Goal: Information Seeking & Learning: Learn about a topic

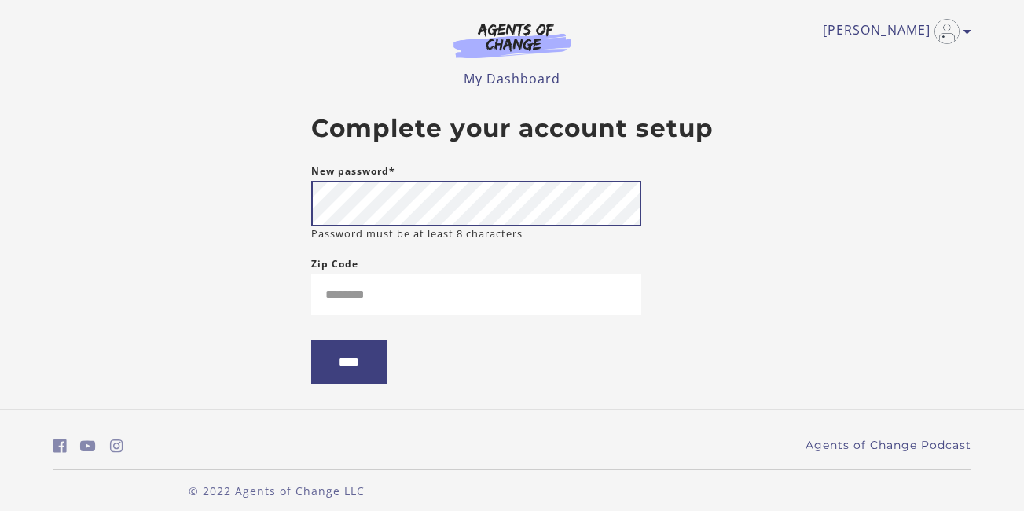
scroll to position [17, 0]
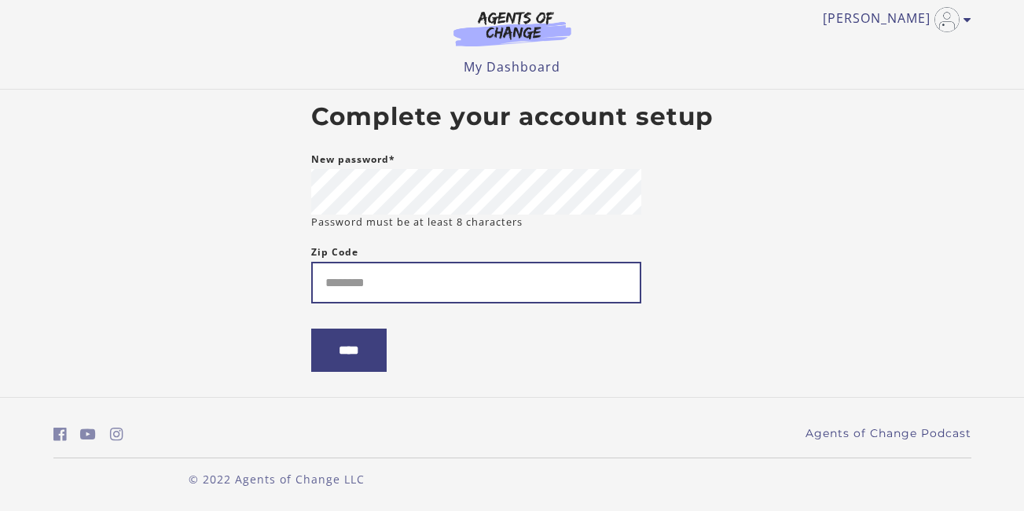
click at [531, 279] on input "Zip Code" at bounding box center [476, 283] width 330 height 42
type input "*****"
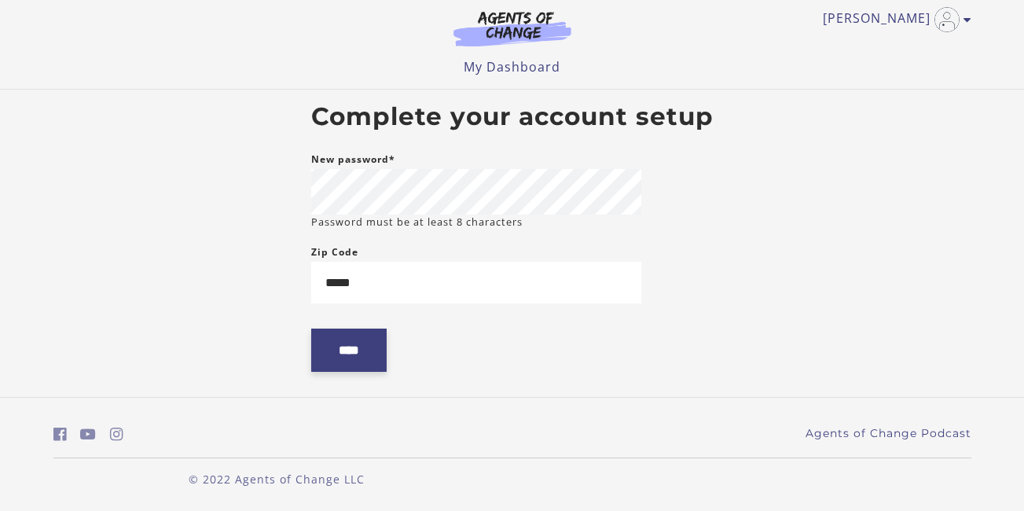
click at [355, 346] on input "****" at bounding box center [348, 349] width 75 height 43
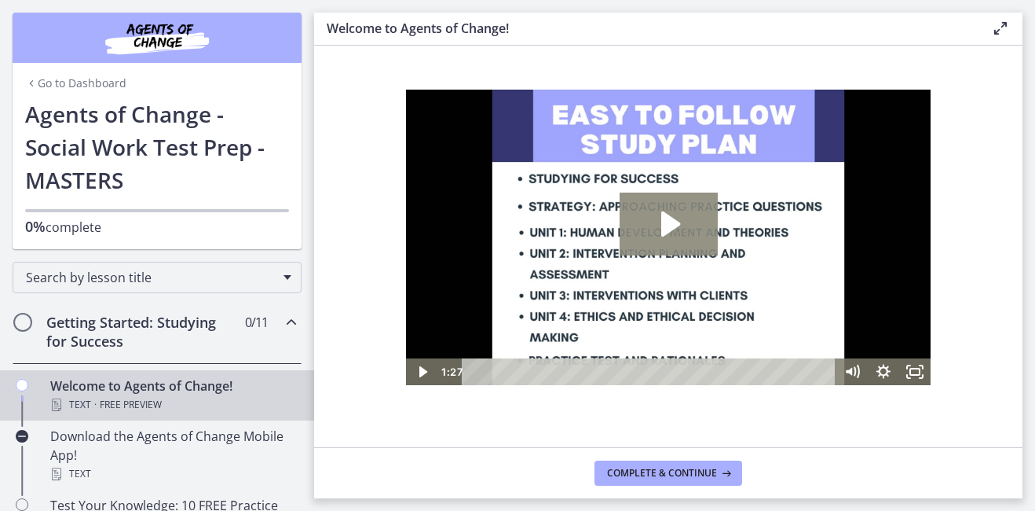
click at [655, 218] on icon "Play Video: c1o6hcmjueu5qasqsu00.mp4" at bounding box center [669, 223] width 98 height 63
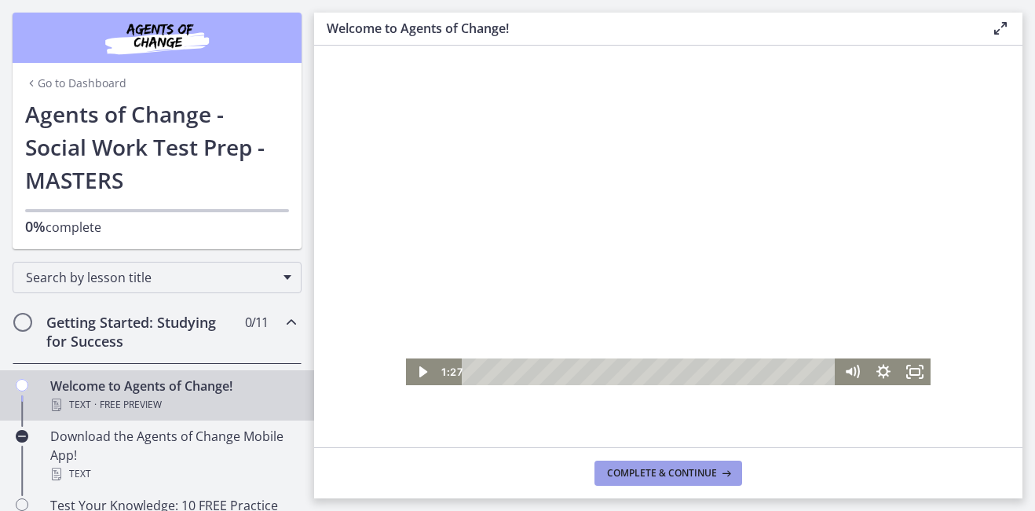
click at [671, 469] on span "Complete & continue" at bounding box center [662, 473] width 110 height 13
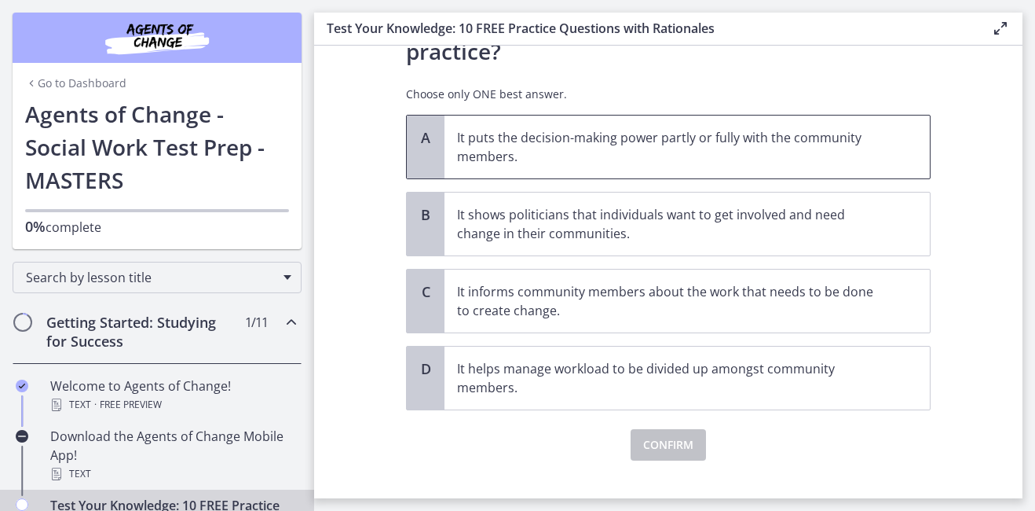
scroll to position [152, 0]
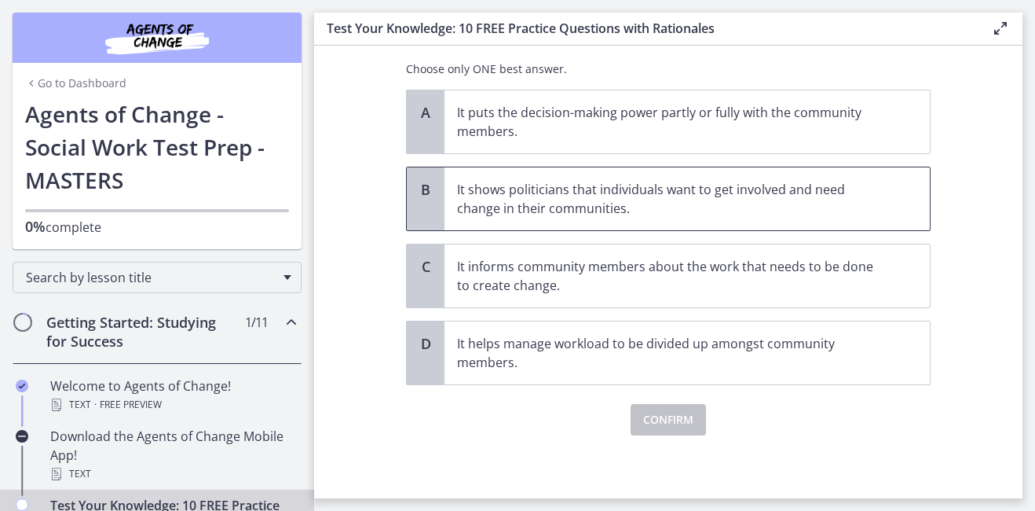
click at [534, 218] on span "It shows politicians that individuals want to get involved and need change in t…" at bounding box center [688, 198] width 486 height 63
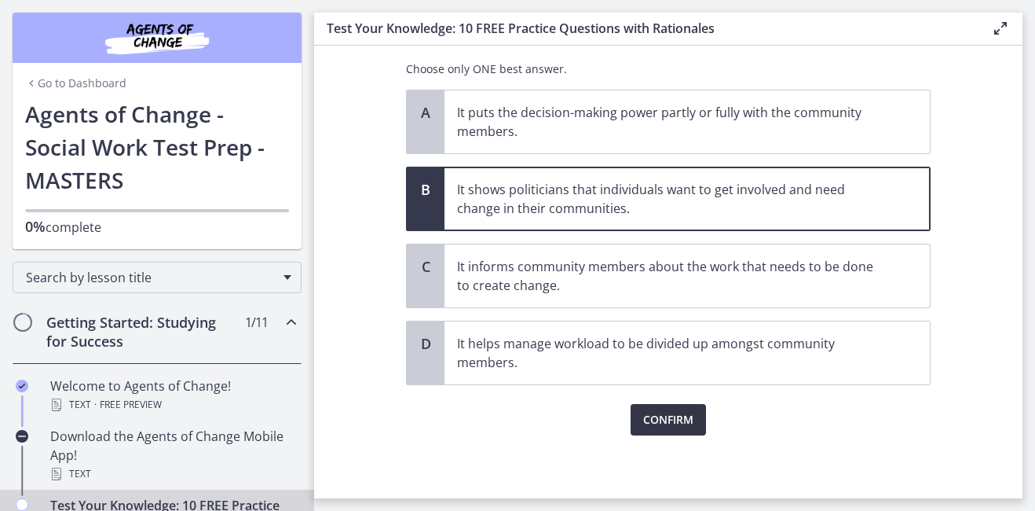
click at [662, 412] on span "Confirm" at bounding box center [668, 419] width 50 height 19
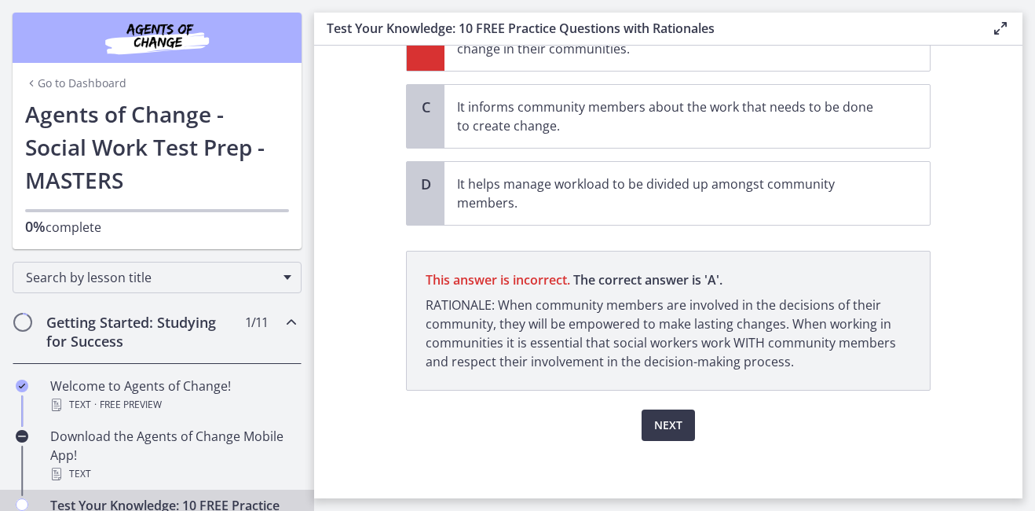
scroll to position [317, 0]
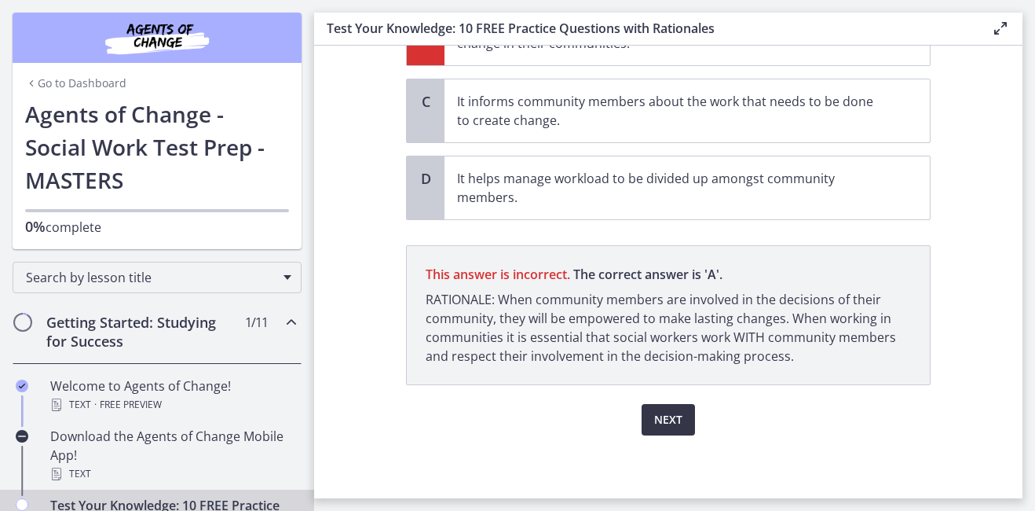
click at [675, 413] on span "Next" at bounding box center [668, 419] width 28 height 19
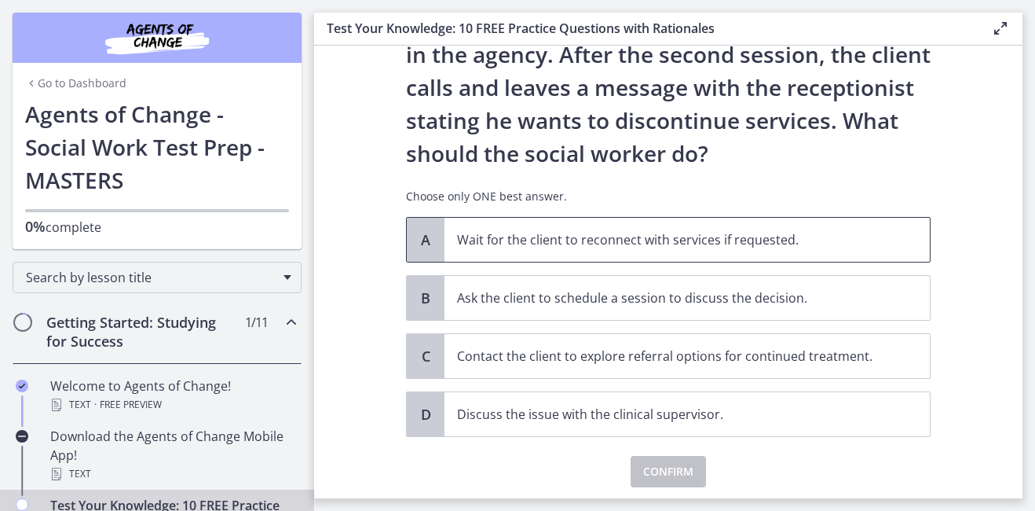
scroll to position [209, 0]
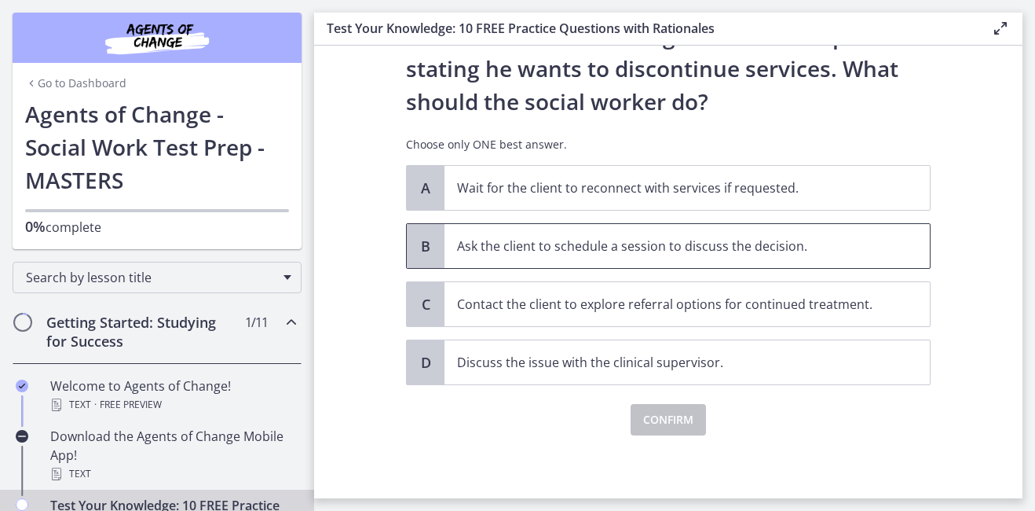
click at [566, 247] on p "Ask the client to schedule a session to discuss the decision." at bounding box center [671, 245] width 429 height 19
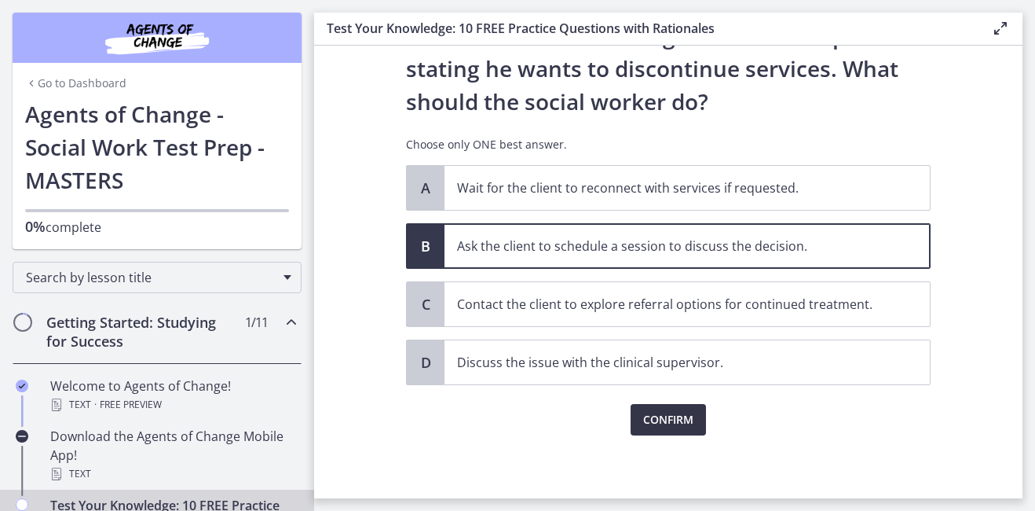
click at [672, 415] on span "Confirm" at bounding box center [668, 419] width 50 height 19
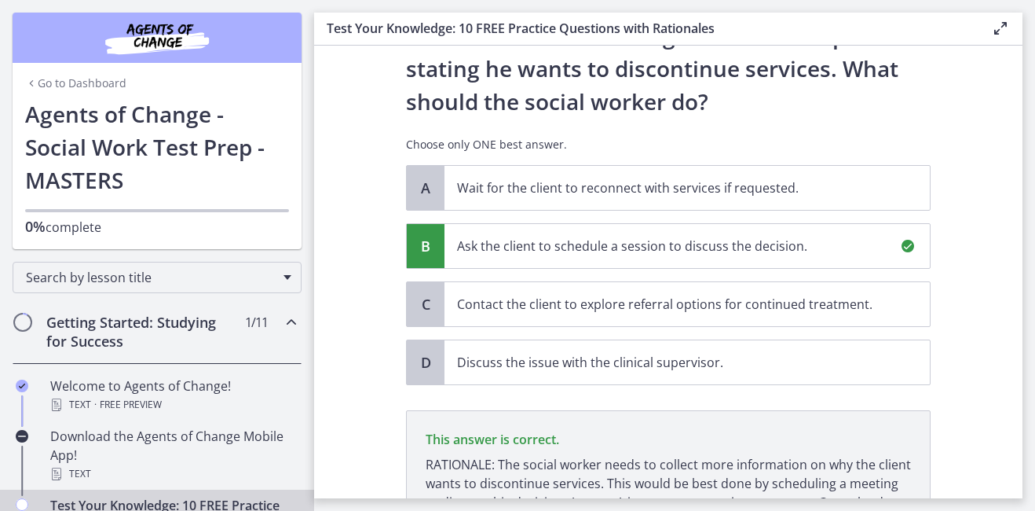
scroll to position [393, 0]
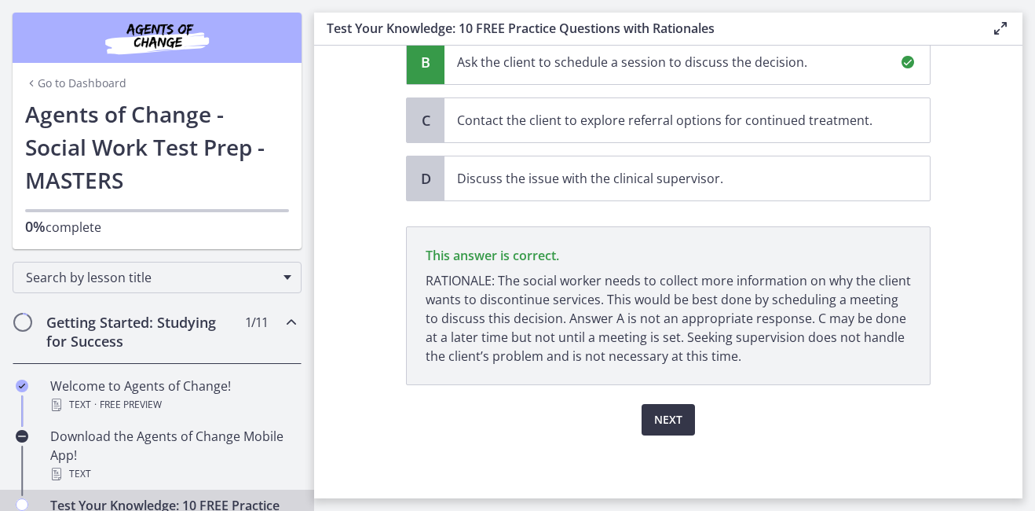
click at [673, 409] on button "Next" at bounding box center [668, 419] width 53 height 31
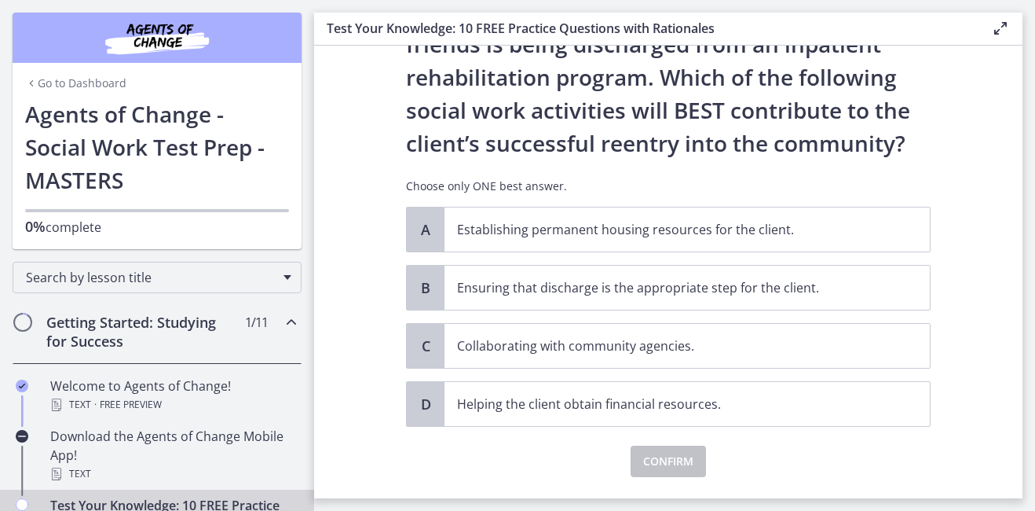
scroll to position [143, 0]
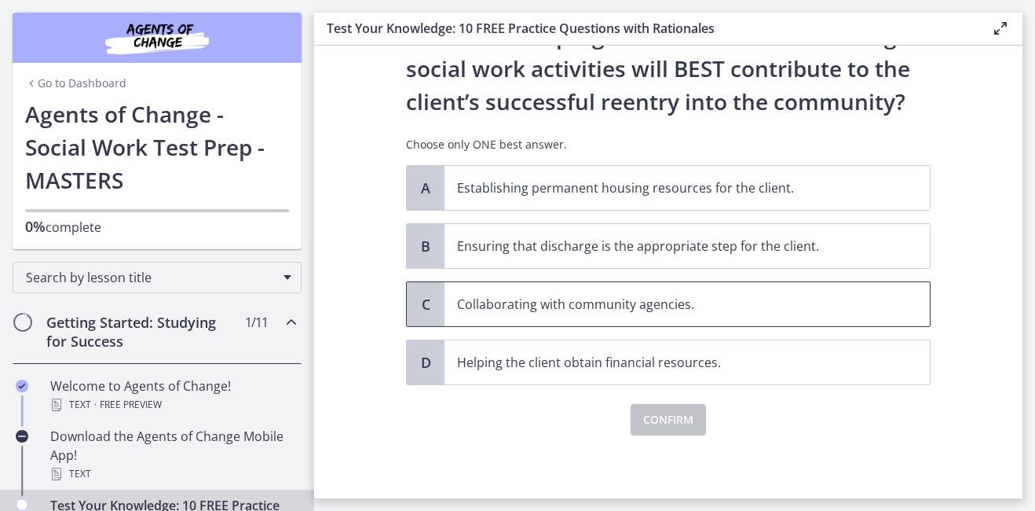
click at [594, 302] on p "Collaborating with community agencies." at bounding box center [671, 304] width 429 height 19
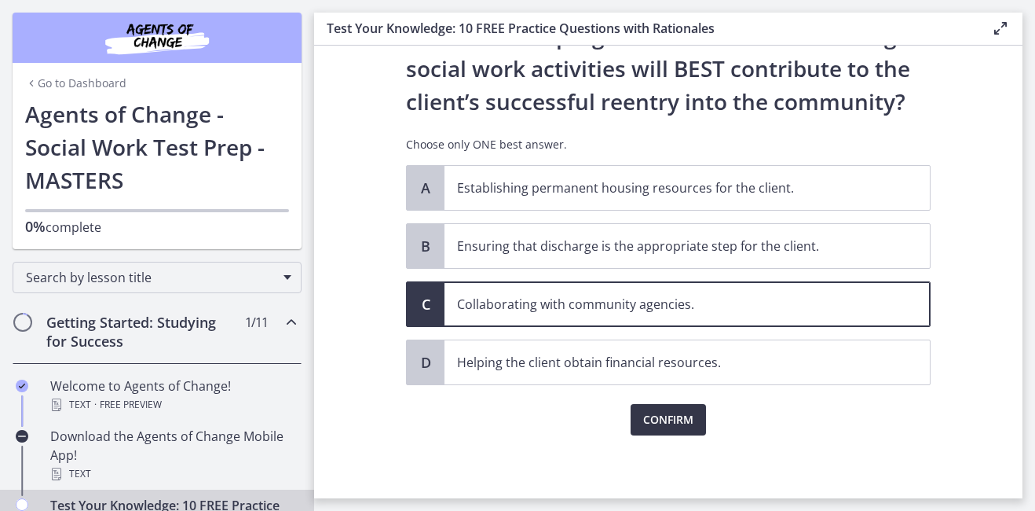
click at [673, 417] on span "Confirm" at bounding box center [668, 419] width 50 height 19
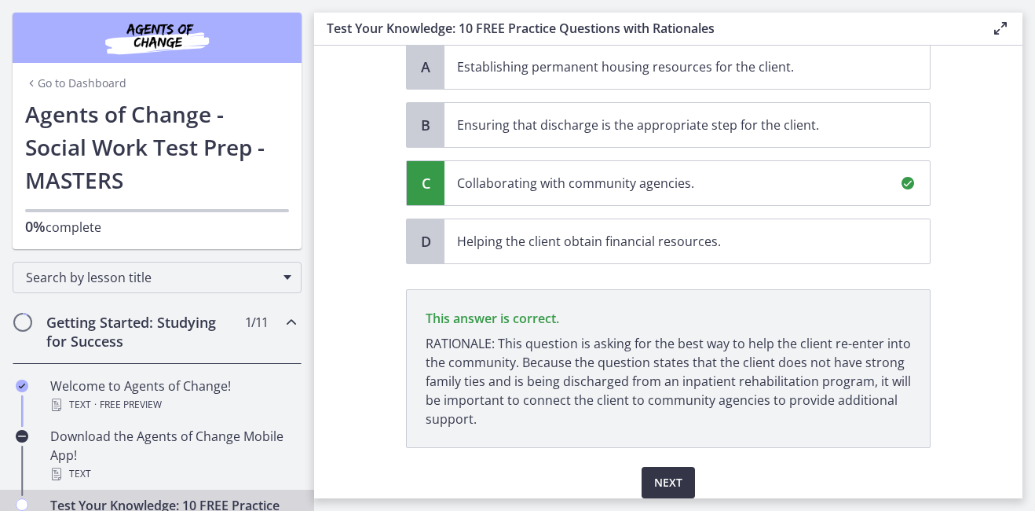
scroll to position [327, 0]
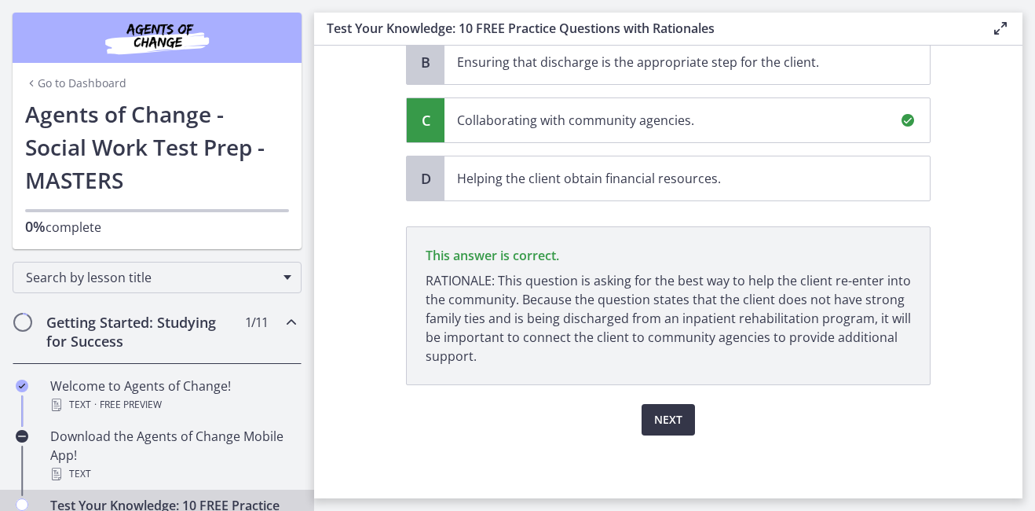
click at [674, 416] on span "Next" at bounding box center [668, 419] width 28 height 19
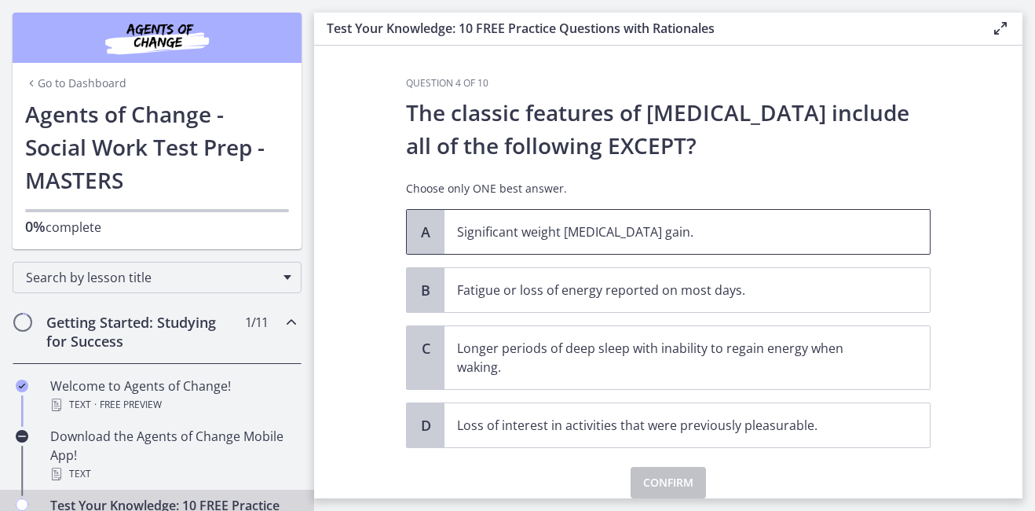
click at [629, 232] on p "Significant weight [MEDICAL_DATA] gain." at bounding box center [671, 231] width 429 height 19
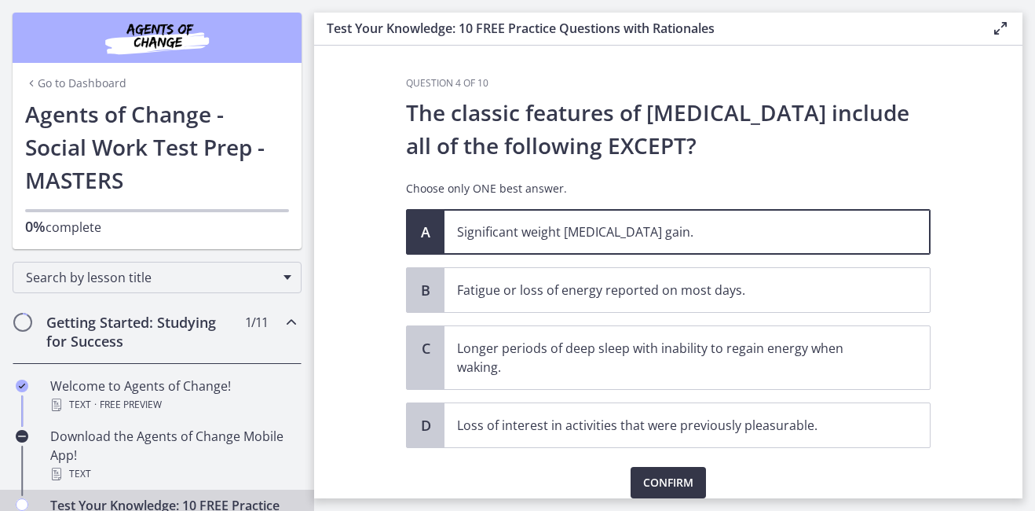
click at [665, 477] on span "Confirm" at bounding box center [668, 482] width 50 height 19
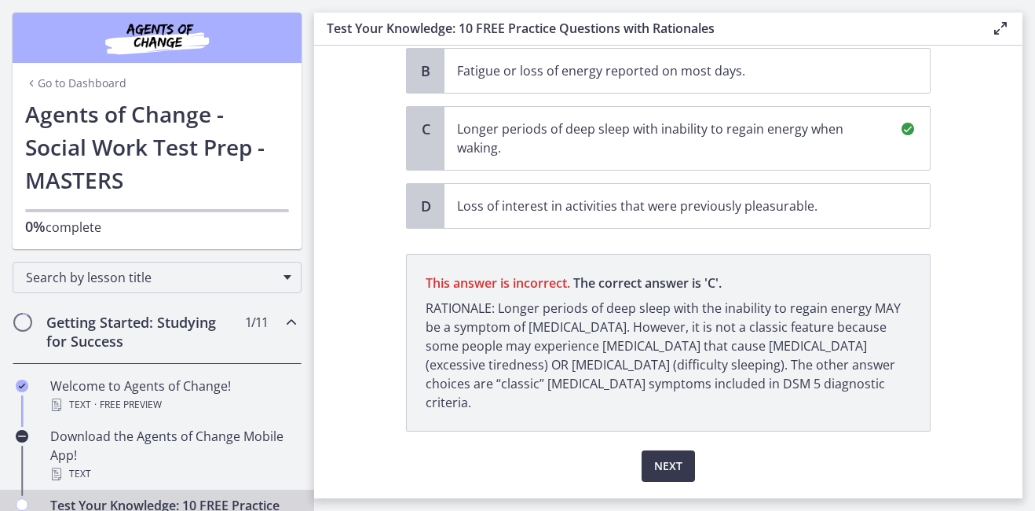
scroll to position [247, 0]
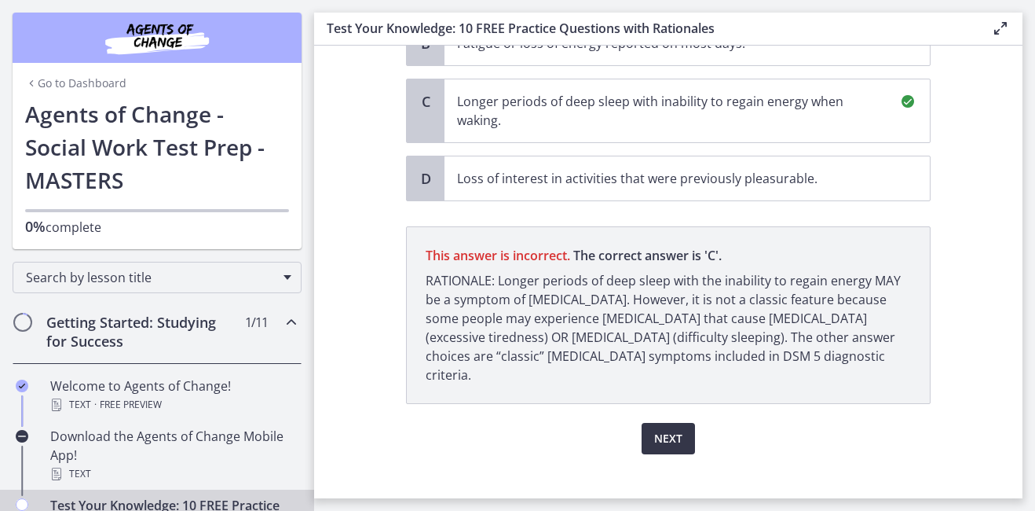
click at [662, 429] on span "Next" at bounding box center [668, 438] width 28 height 19
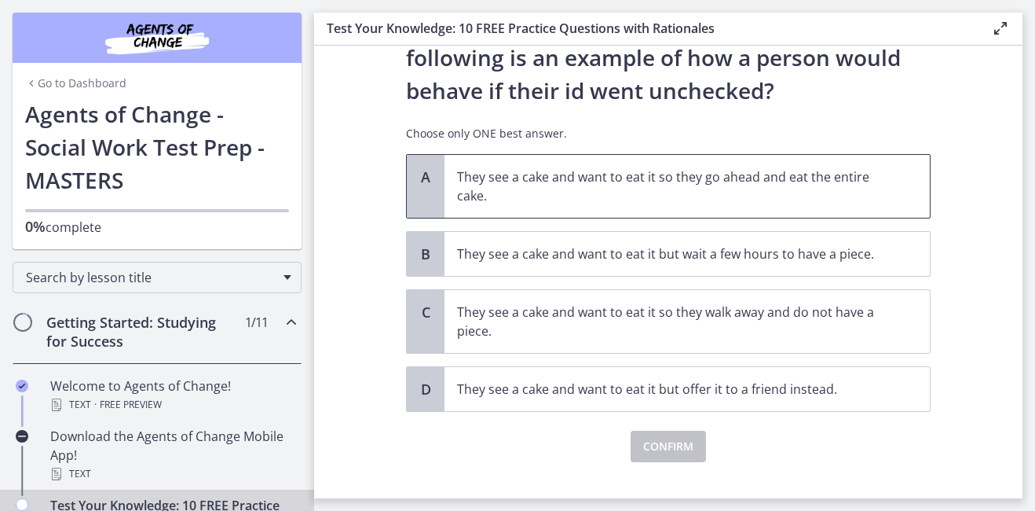
scroll to position [115, 0]
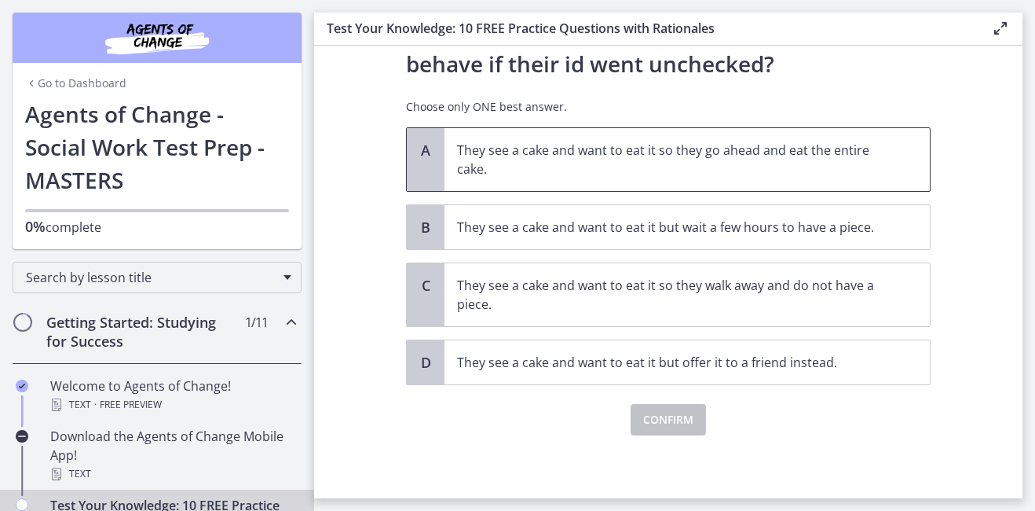
click at [608, 148] on p "They see a cake and want to eat it so they go ahead and eat the entire cake." at bounding box center [671, 160] width 429 height 38
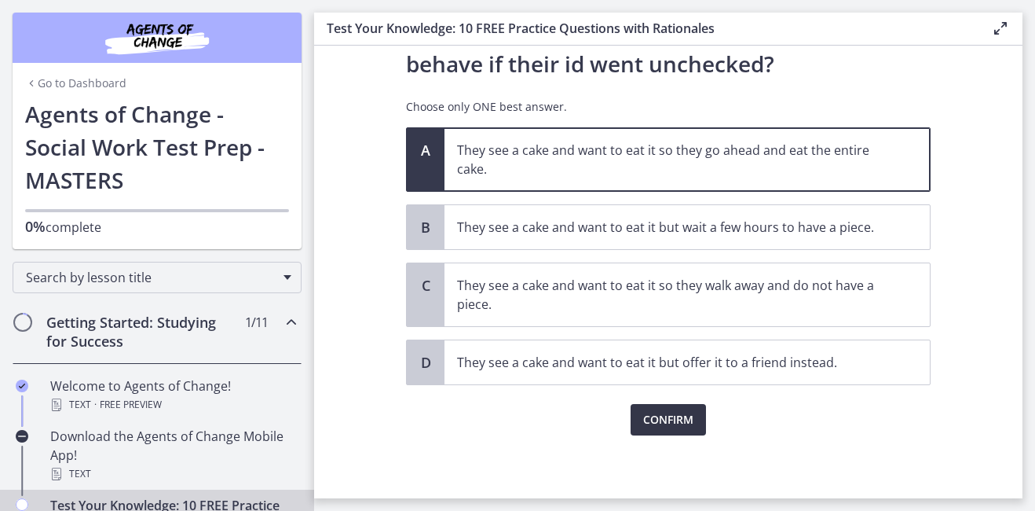
click at [668, 422] on span "Confirm" at bounding box center [668, 419] width 50 height 19
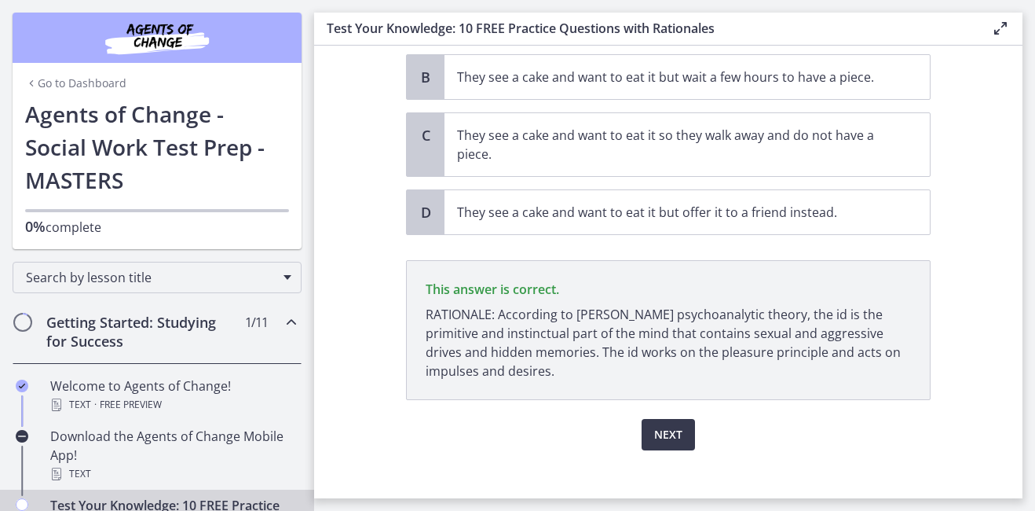
scroll to position [280, 0]
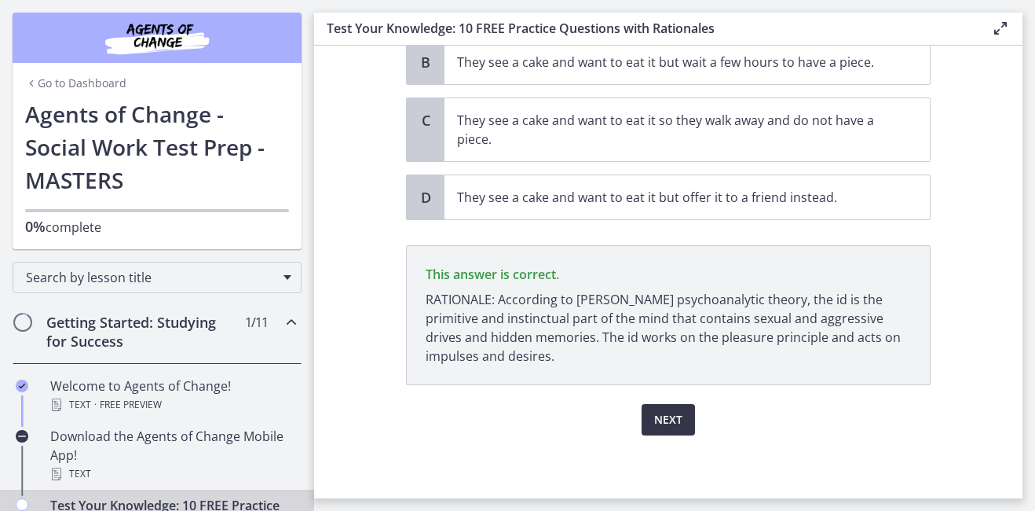
click at [672, 415] on span "Next" at bounding box center [668, 419] width 28 height 19
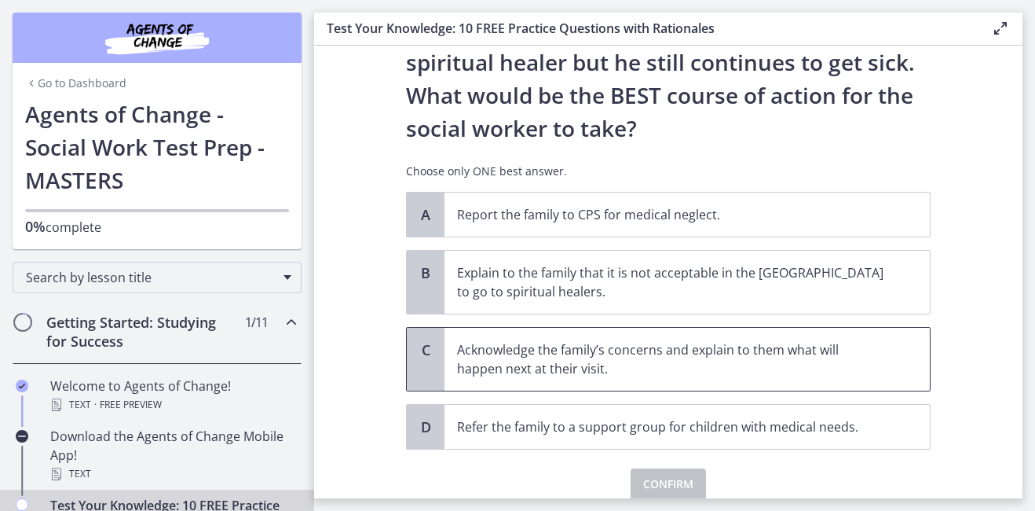
scroll to position [379, 0]
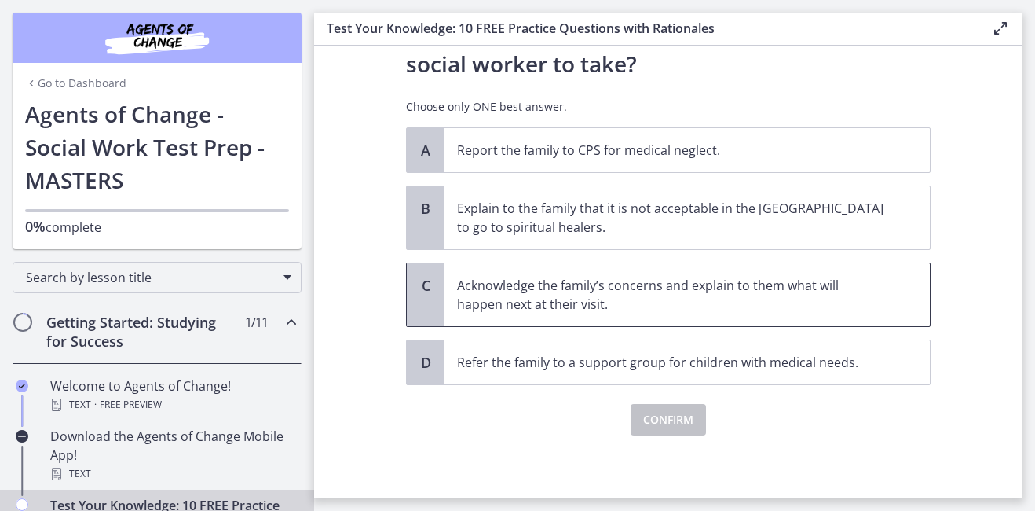
click at [661, 285] on p "Acknowledge the family’s concerns and explain to them what will happen next at …" at bounding box center [671, 295] width 429 height 38
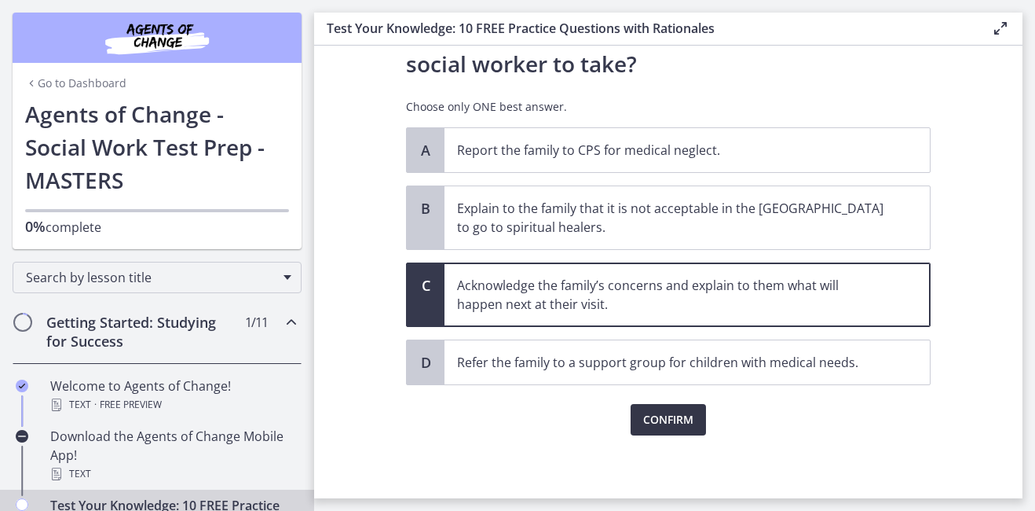
click at [673, 415] on span "Confirm" at bounding box center [668, 419] width 50 height 19
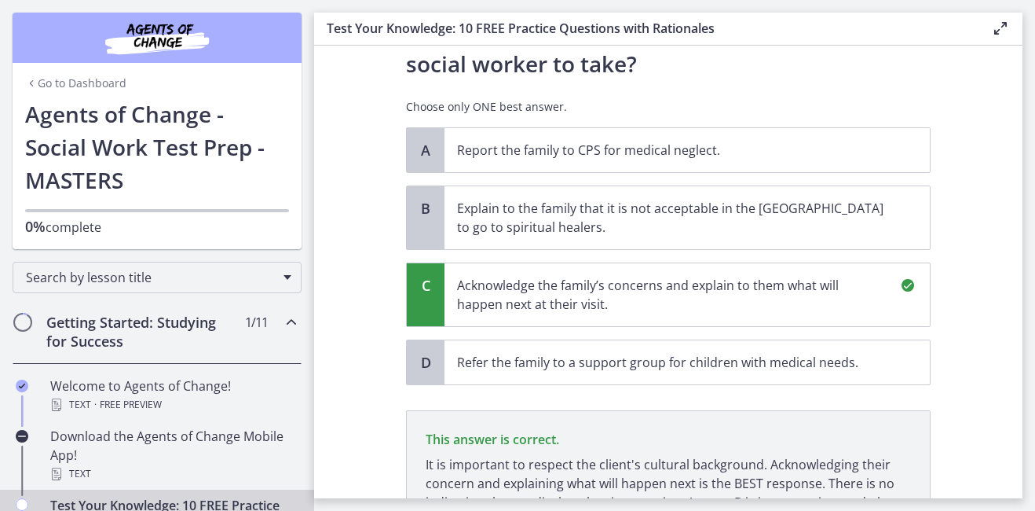
scroll to position [563, 0]
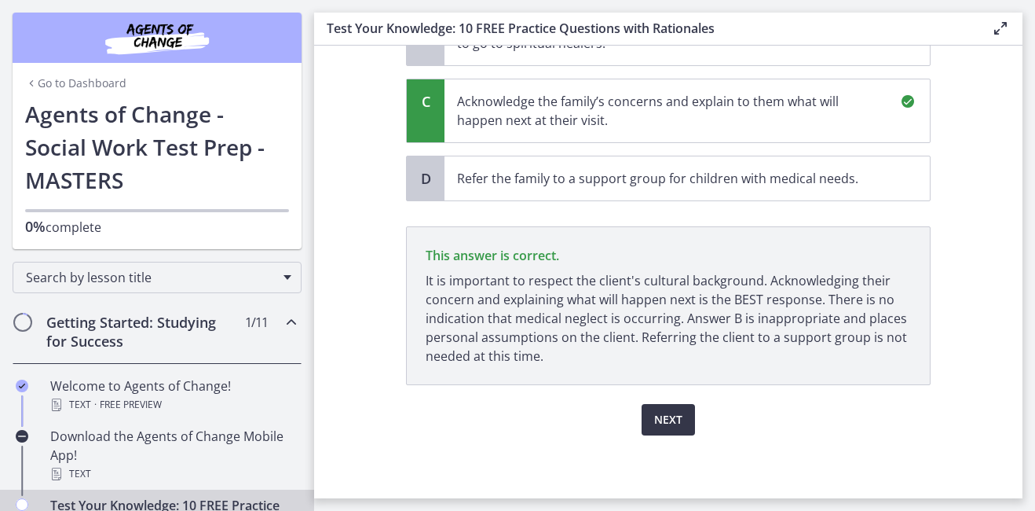
click at [665, 416] on span "Next" at bounding box center [668, 419] width 28 height 19
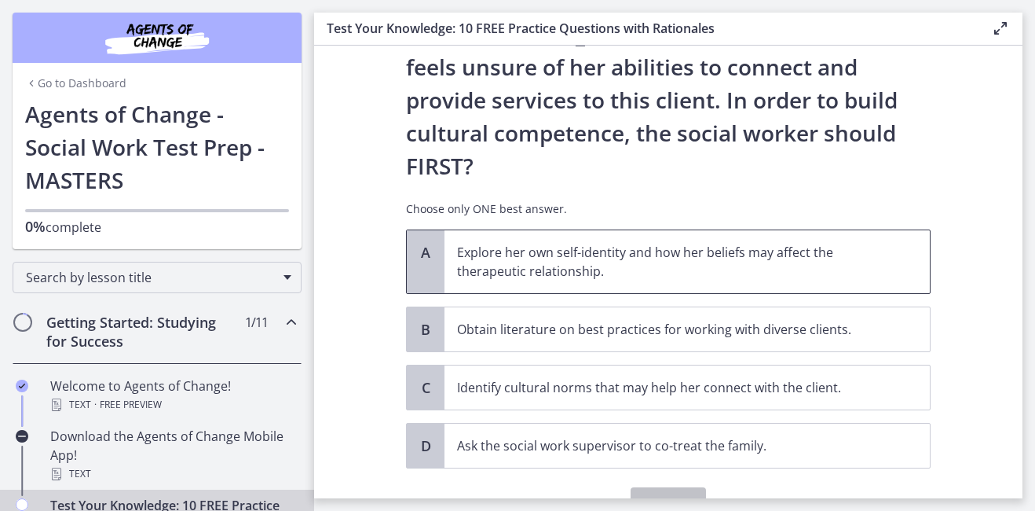
scroll to position [294, 0]
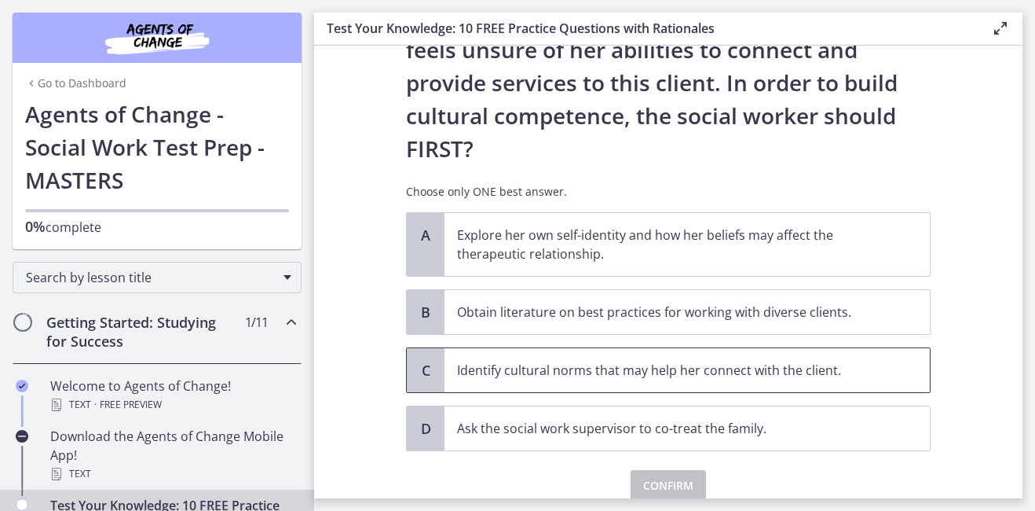
drag, startPoint x: 626, startPoint y: 311, endPoint x: 622, endPoint y: 300, distance: 11.7
click at [626, 361] on p "Identify cultural norms that may help her connect with the client." at bounding box center [671, 370] width 429 height 19
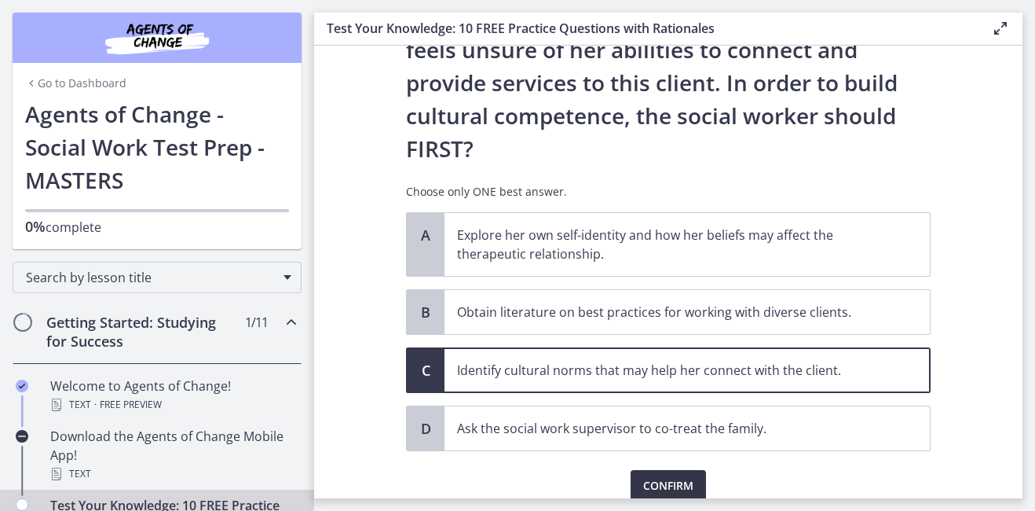
click at [682, 476] on span "Confirm" at bounding box center [668, 485] width 50 height 19
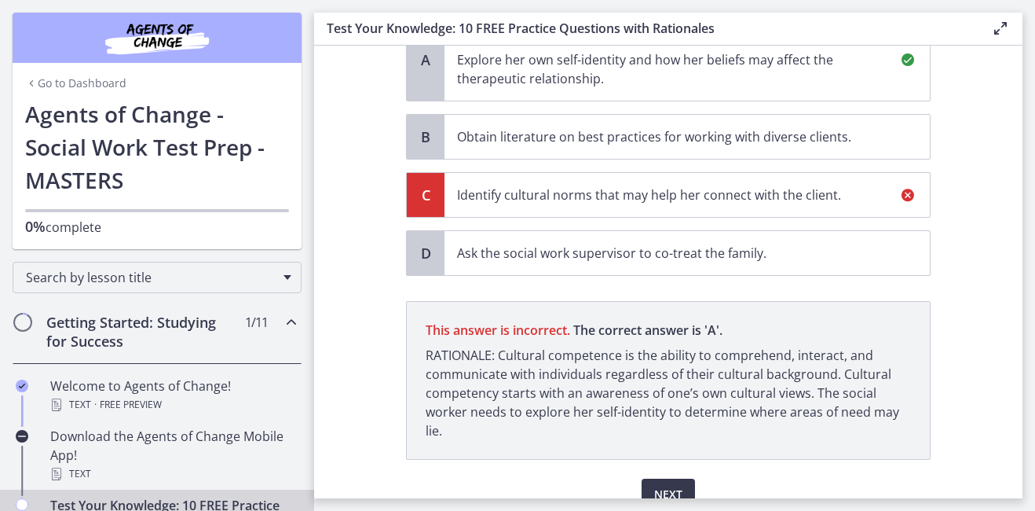
scroll to position [478, 0]
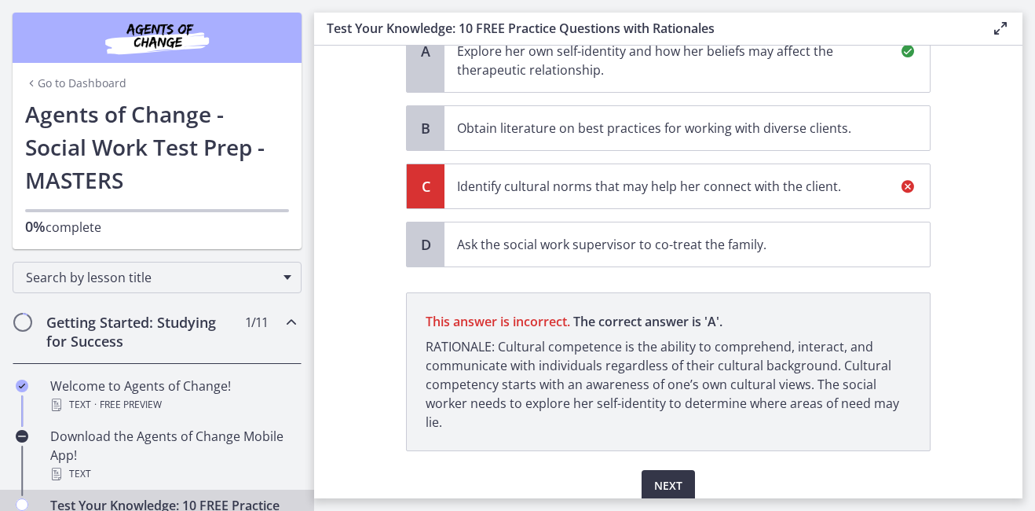
click at [668, 476] on span "Next" at bounding box center [668, 485] width 28 height 19
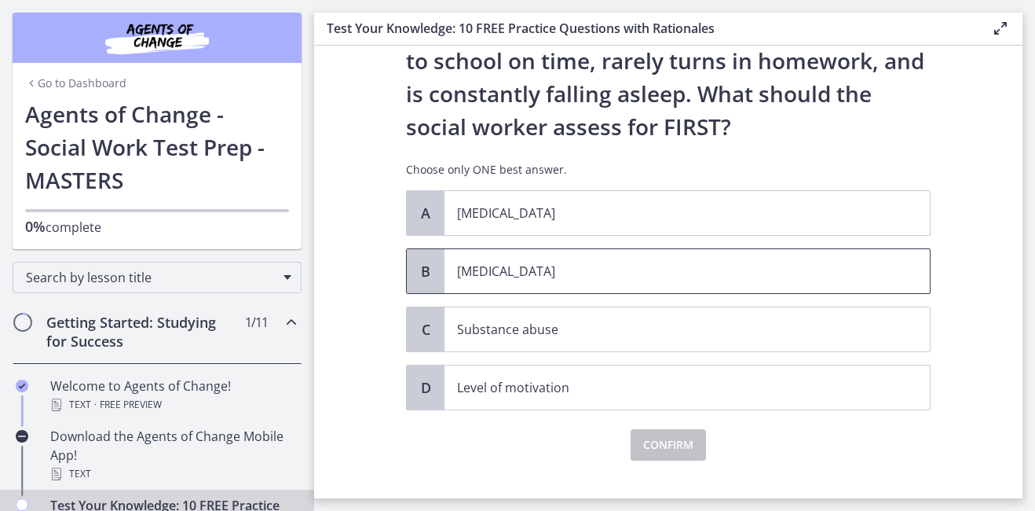
scroll to position [157, 0]
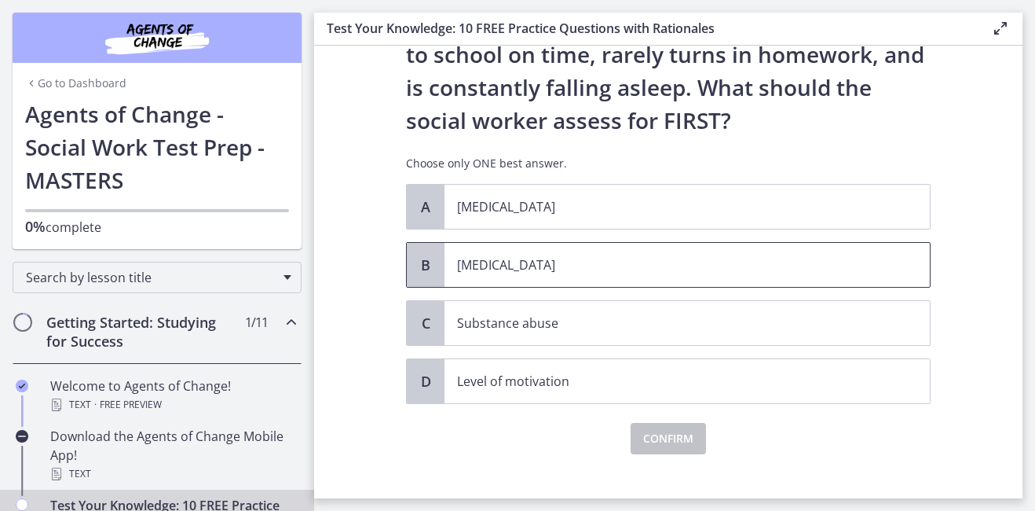
click at [508, 264] on p "[MEDICAL_DATA]" at bounding box center [671, 264] width 429 height 19
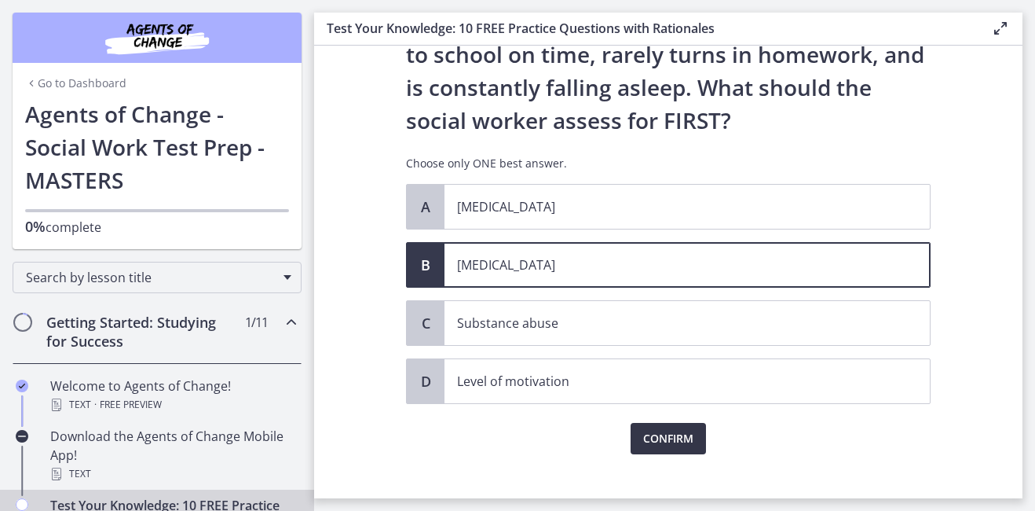
click at [655, 441] on span "Confirm" at bounding box center [668, 438] width 50 height 19
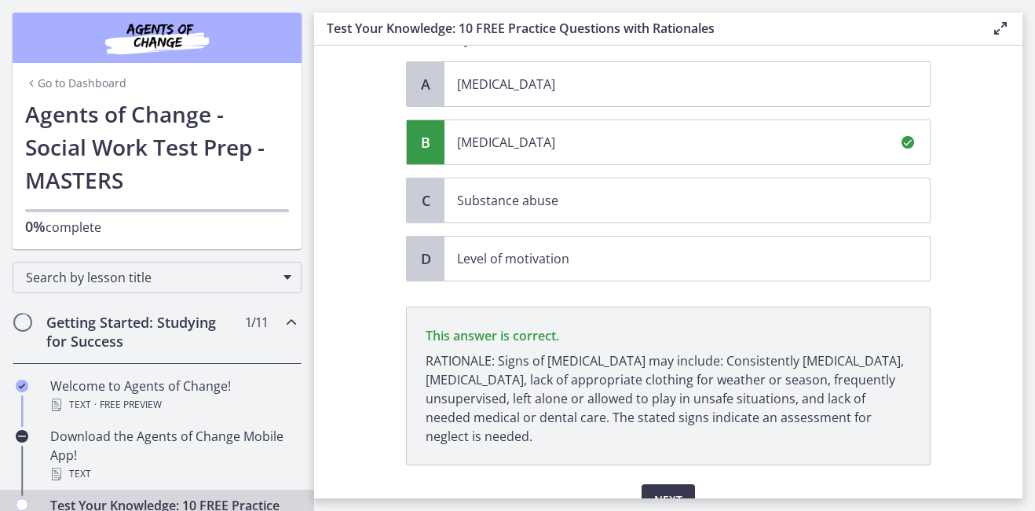
scroll to position [360, 0]
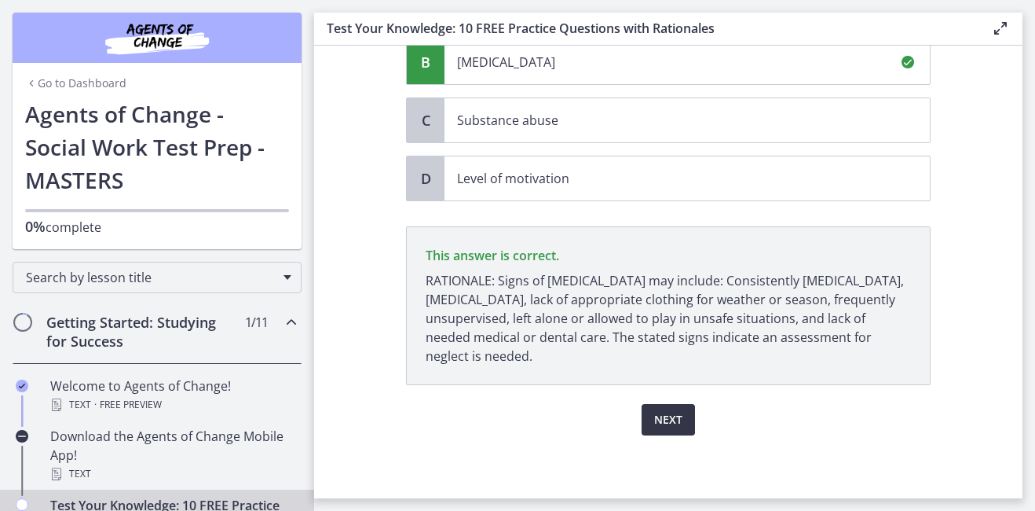
click at [662, 420] on span "Next" at bounding box center [668, 419] width 28 height 19
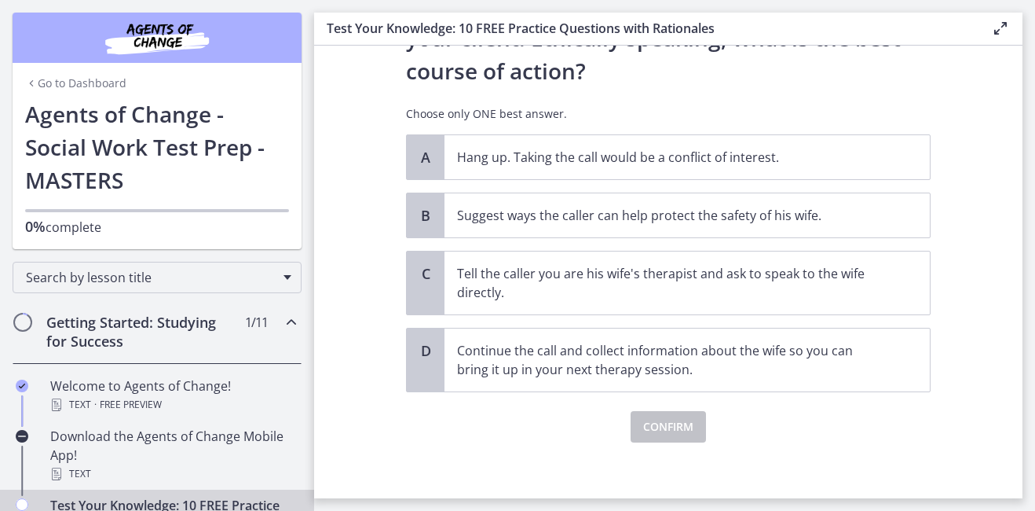
scroll to position [280, 0]
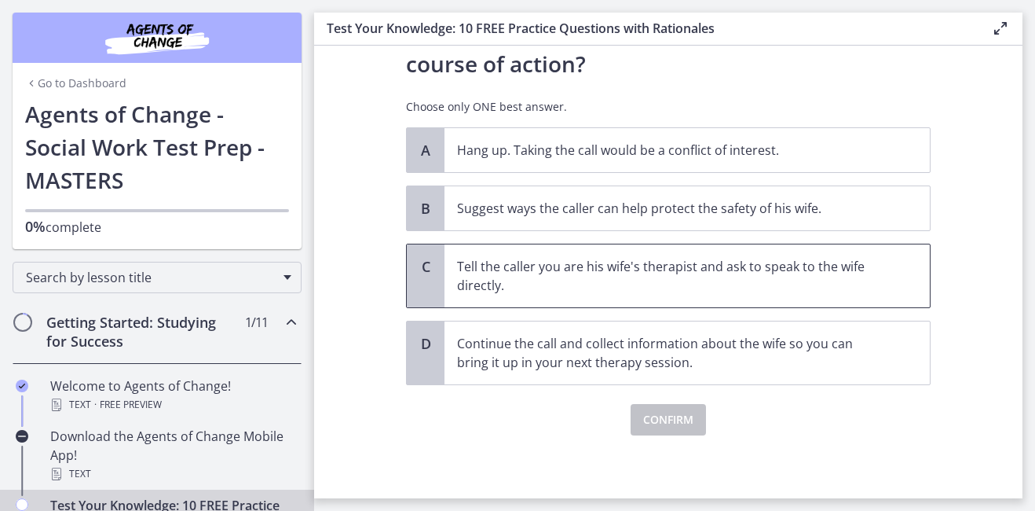
click at [522, 266] on p "Tell the caller you are his wife's therapist and ask to speak to the wife direc…" at bounding box center [671, 276] width 429 height 38
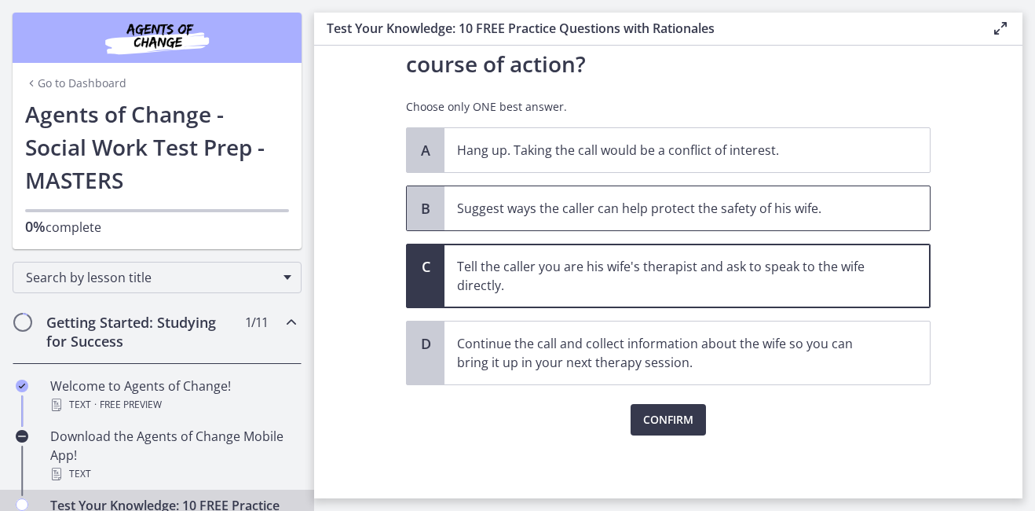
click at [578, 211] on p "Suggest ways the caller can help protect the safety of his wife." at bounding box center [671, 208] width 429 height 19
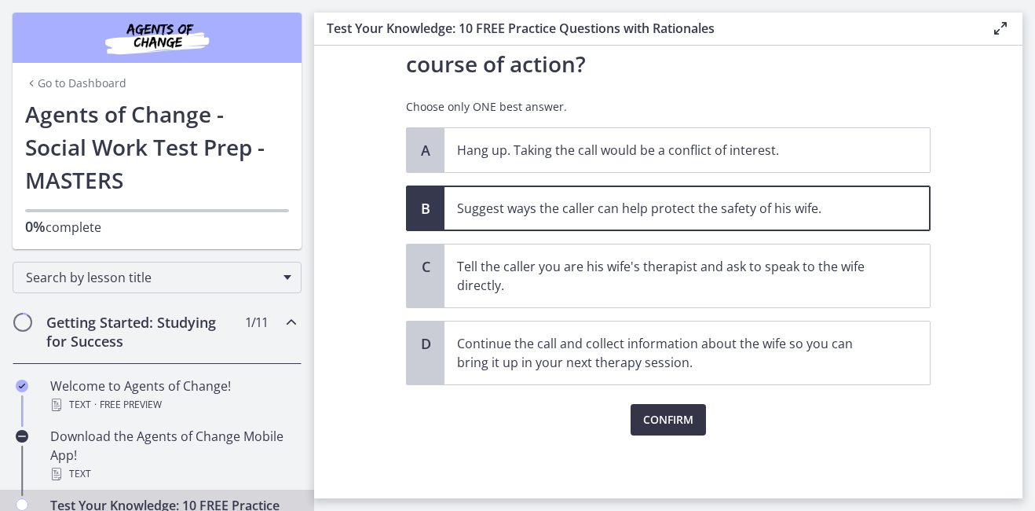
click at [670, 409] on button "Confirm" at bounding box center [668, 419] width 75 height 31
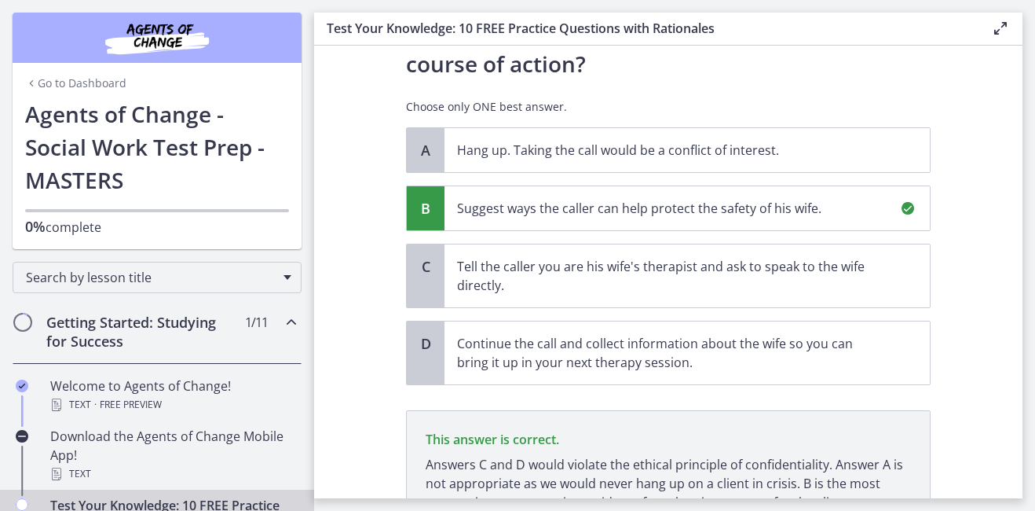
scroll to position [426, 0]
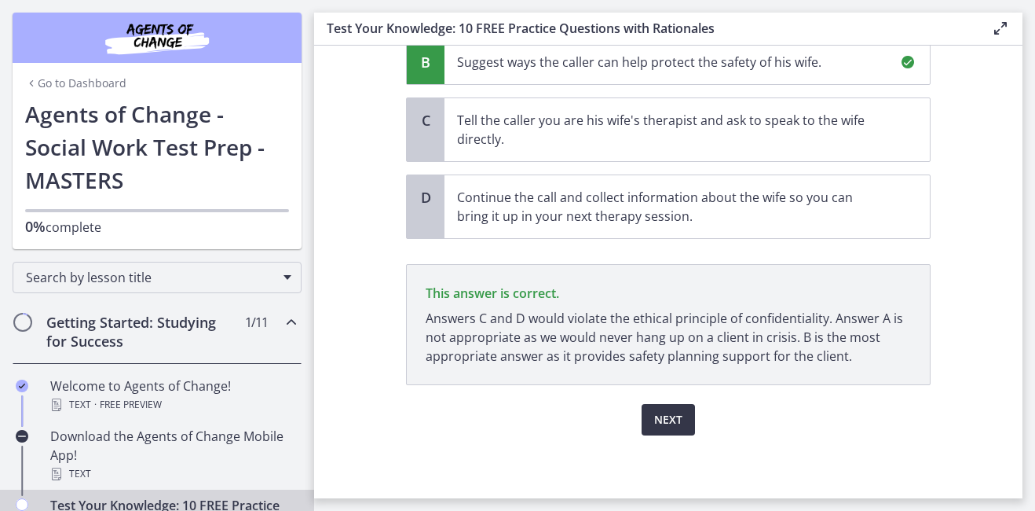
click at [667, 414] on span "Next" at bounding box center [668, 419] width 28 height 19
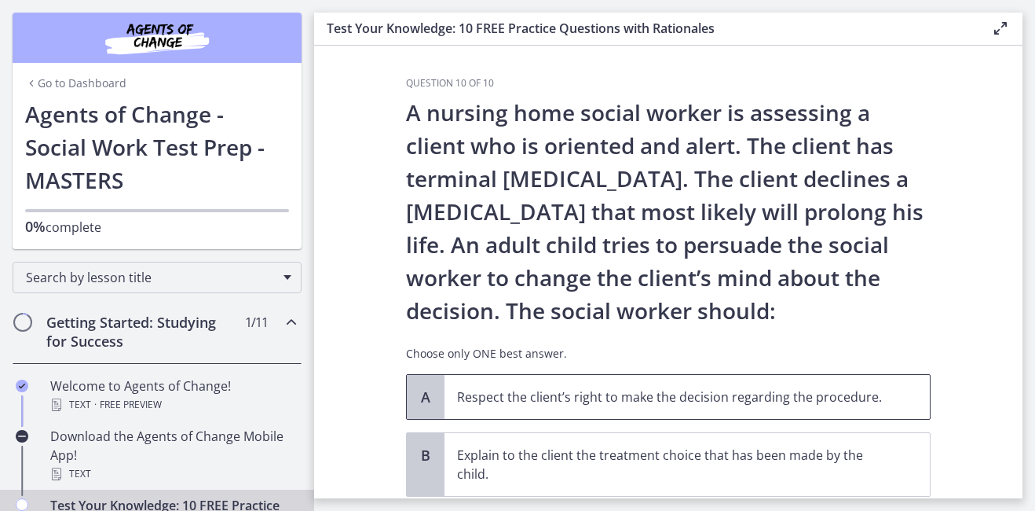
scroll to position [157, 0]
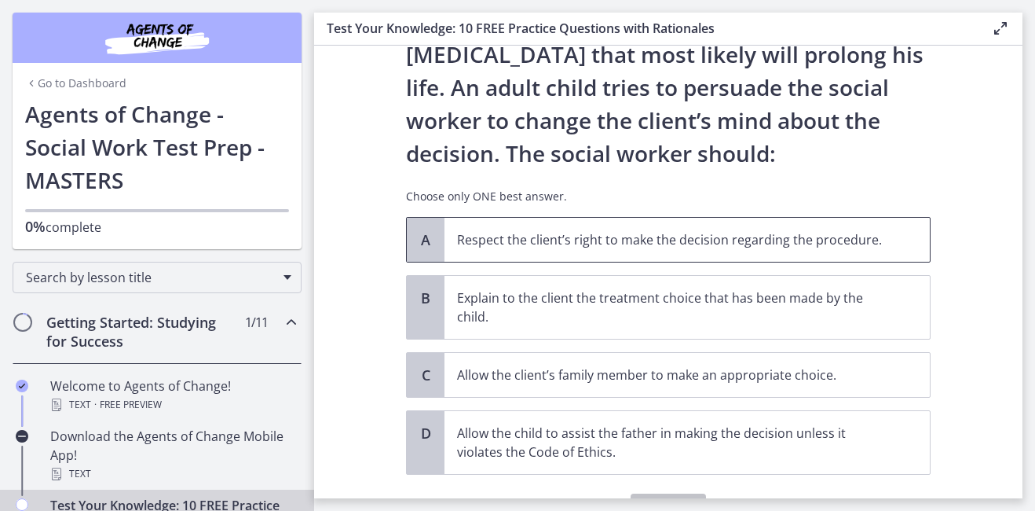
click at [684, 244] on p "Respect the client’s right to make the decision regarding the procedure." at bounding box center [671, 239] width 429 height 19
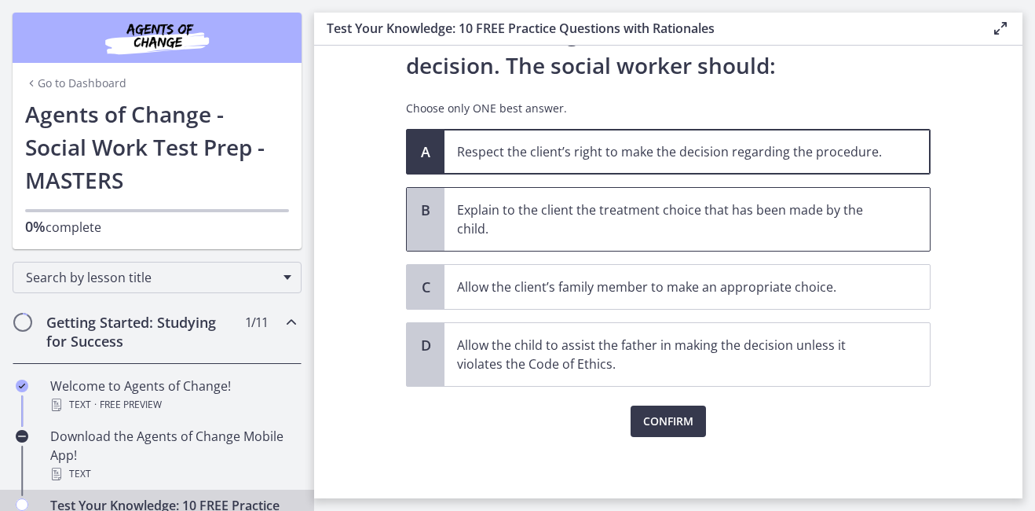
scroll to position [247, 0]
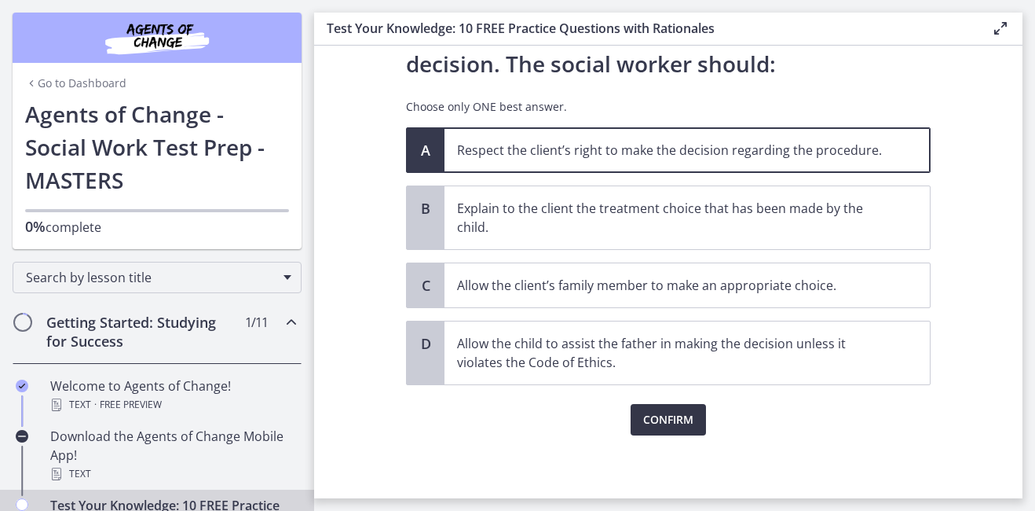
click at [673, 418] on span "Confirm" at bounding box center [668, 419] width 50 height 19
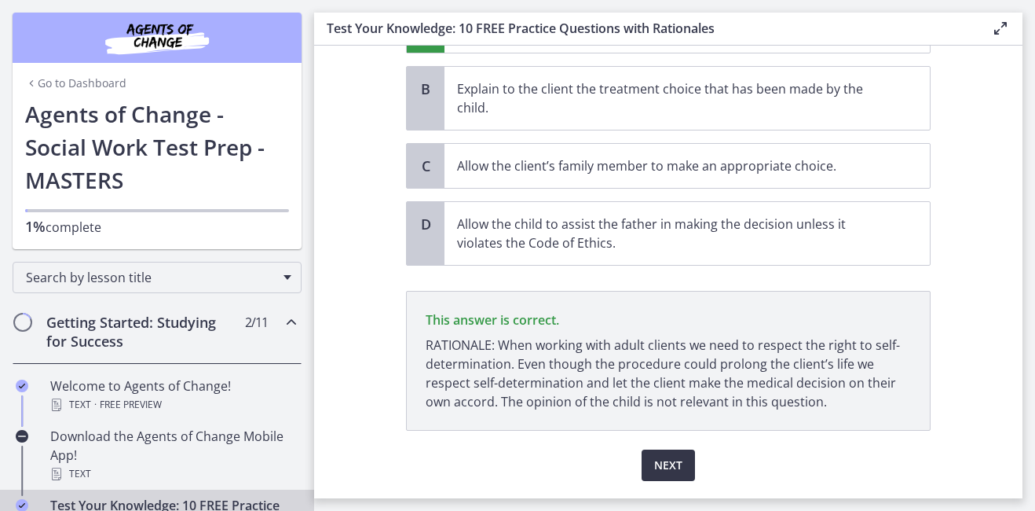
scroll to position [412, 0]
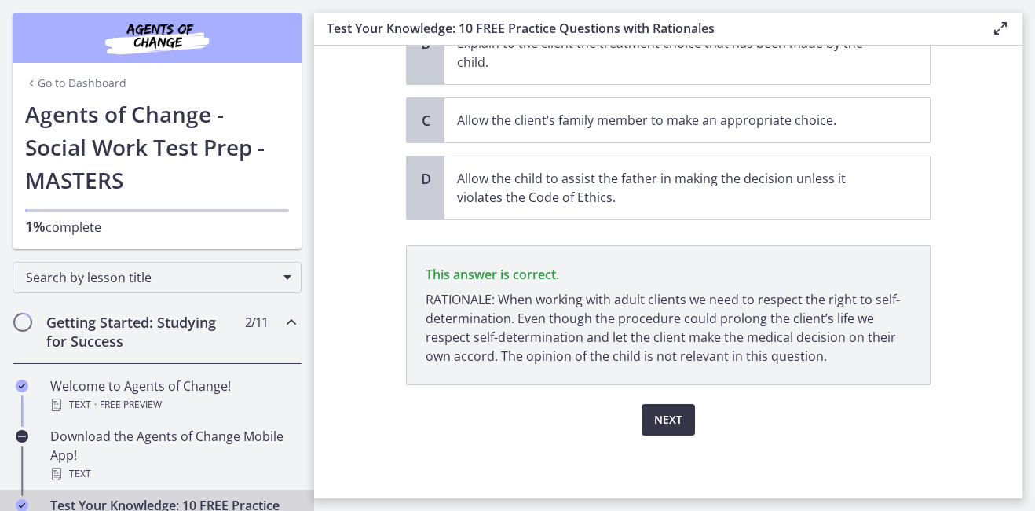
click at [673, 410] on span "Next" at bounding box center [668, 419] width 28 height 19
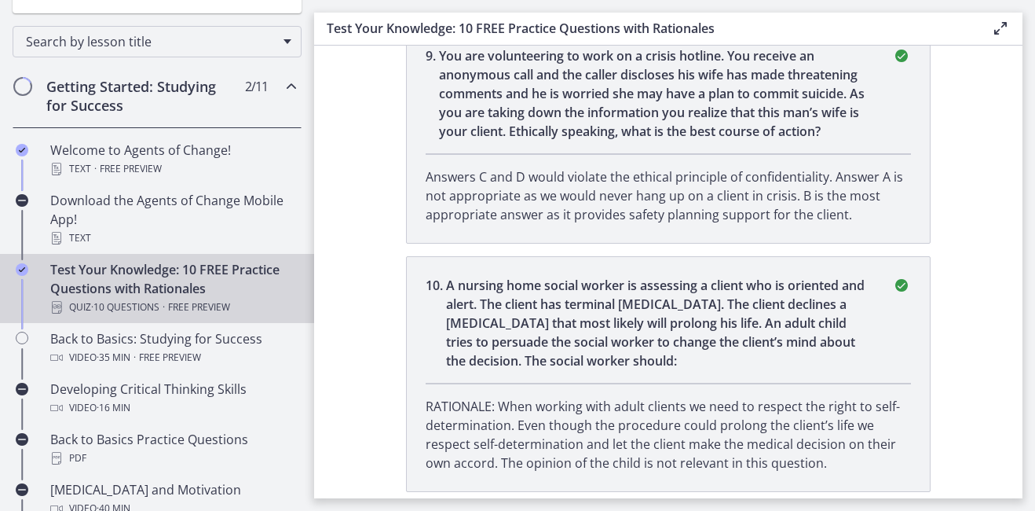
scroll to position [314, 0]
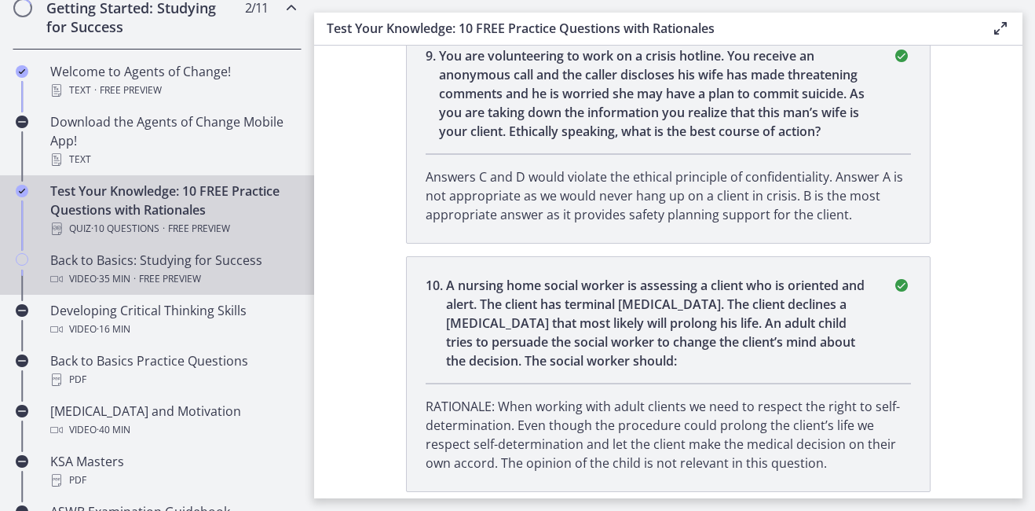
click at [212, 261] on div "Back to Basics: Studying for Success Video · 35 min · Free preview" at bounding box center [172, 270] width 245 height 38
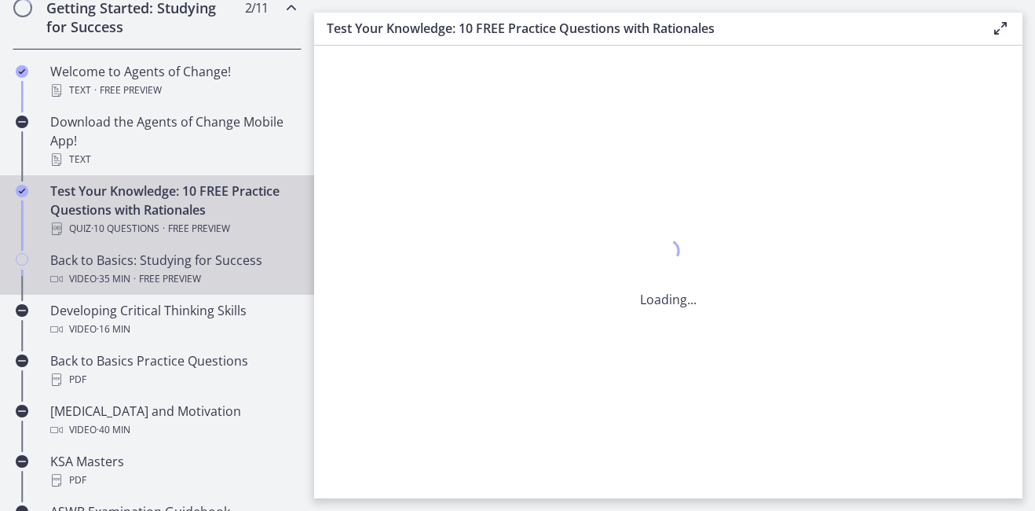
scroll to position [0, 0]
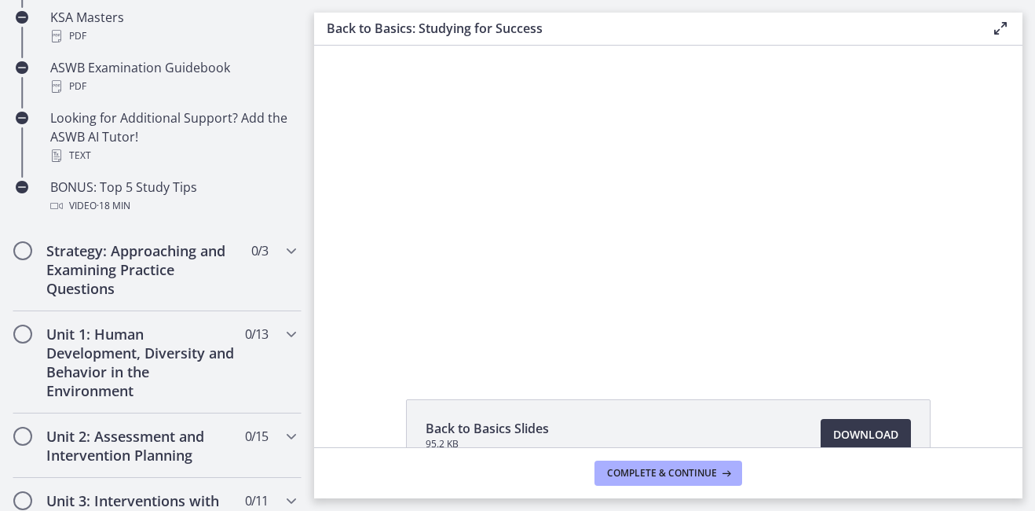
scroll to position [786, 0]
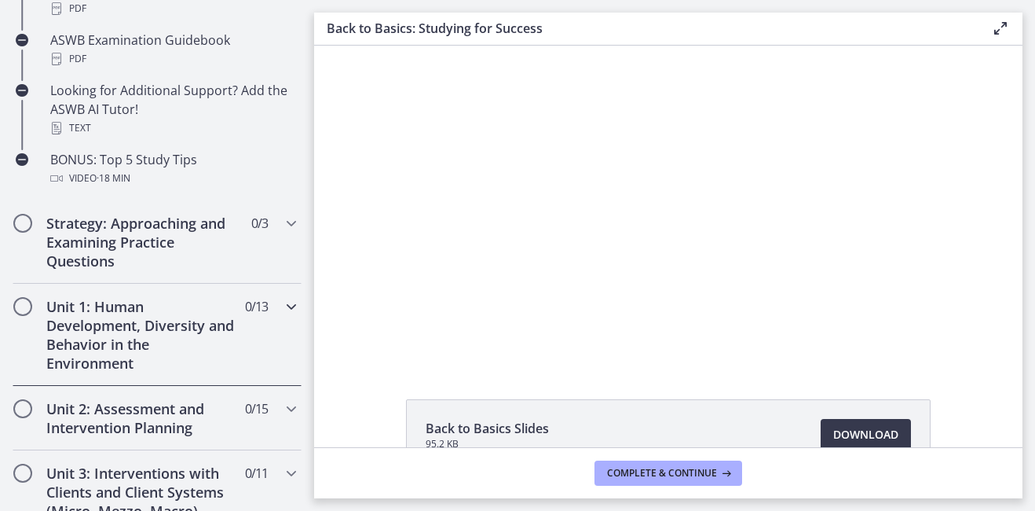
click at [154, 331] on h2 "Unit 1: Human Development, Diversity and Behavior in the Environment" at bounding box center [142, 334] width 192 height 75
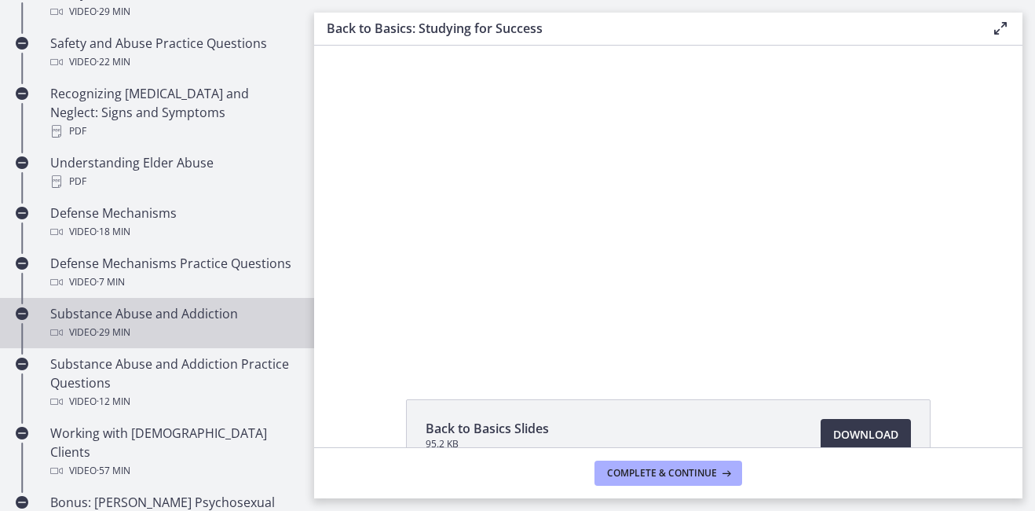
click at [201, 314] on div "Substance Abuse and Addiction Video · 29 min" at bounding box center [172, 323] width 245 height 38
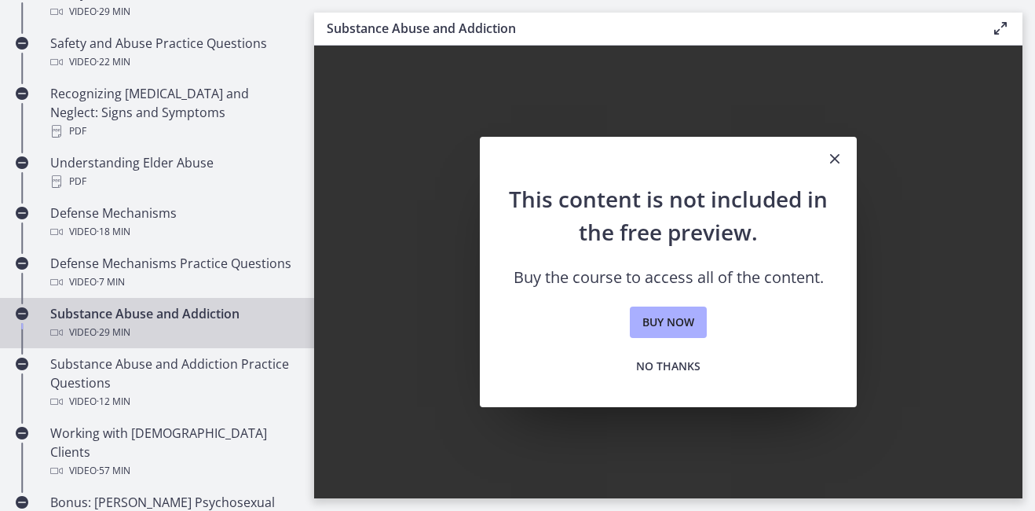
click at [839, 156] on icon "Close" at bounding box center [835, 158] width 19 height 19
